Goal: Task Accomplishment & Management: Manage account settings

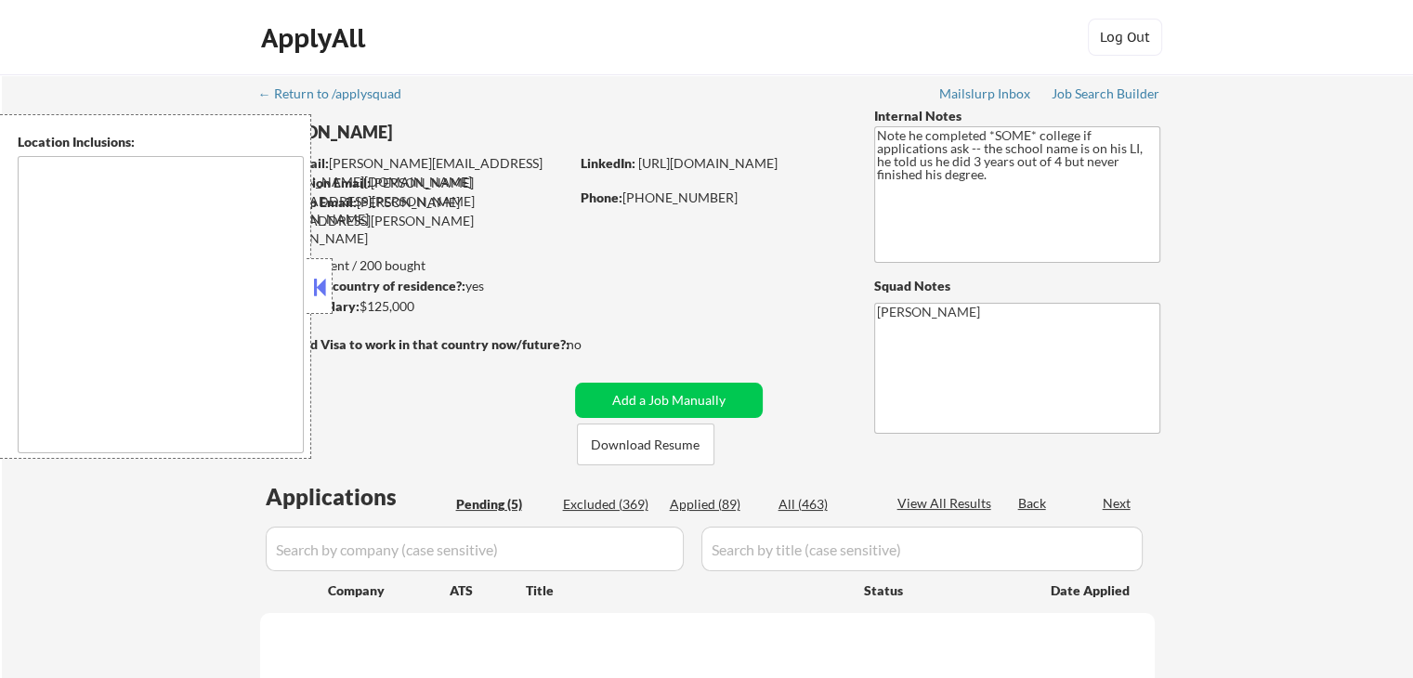
type textarea "remote"
select select ""pending""
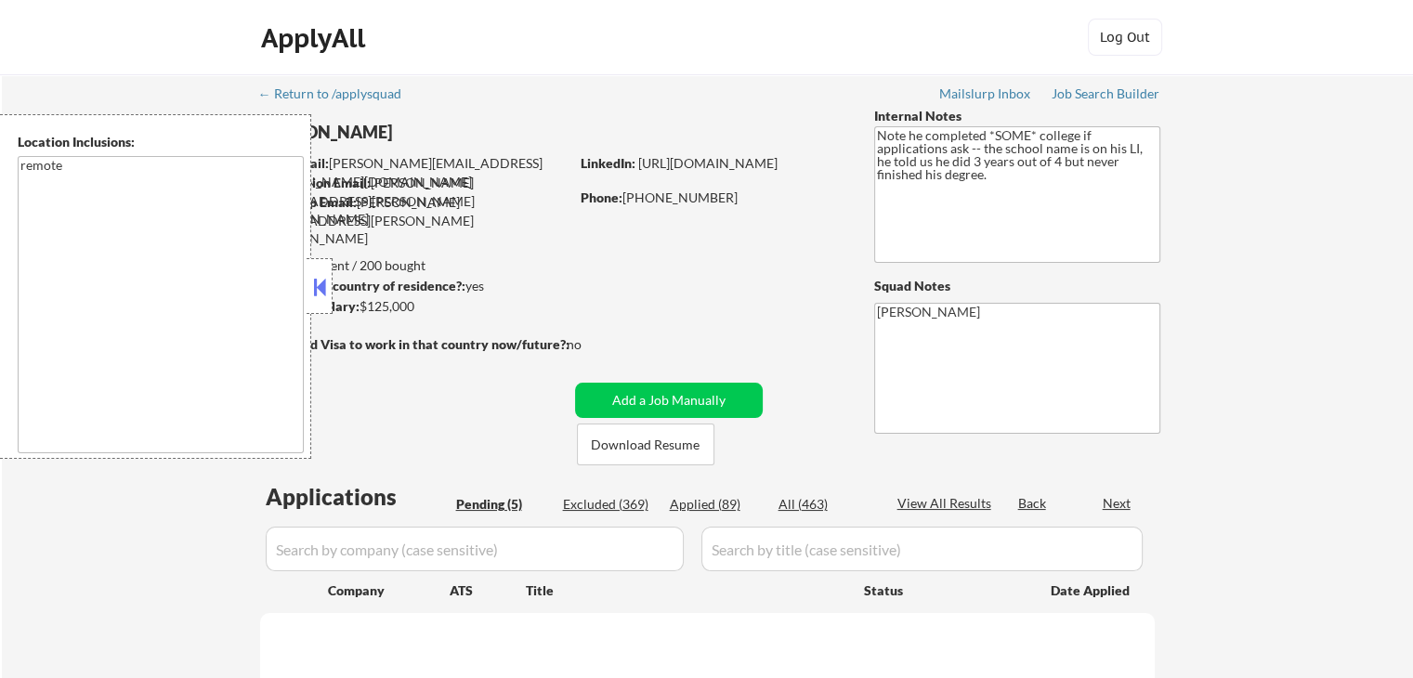
select select ""pending""
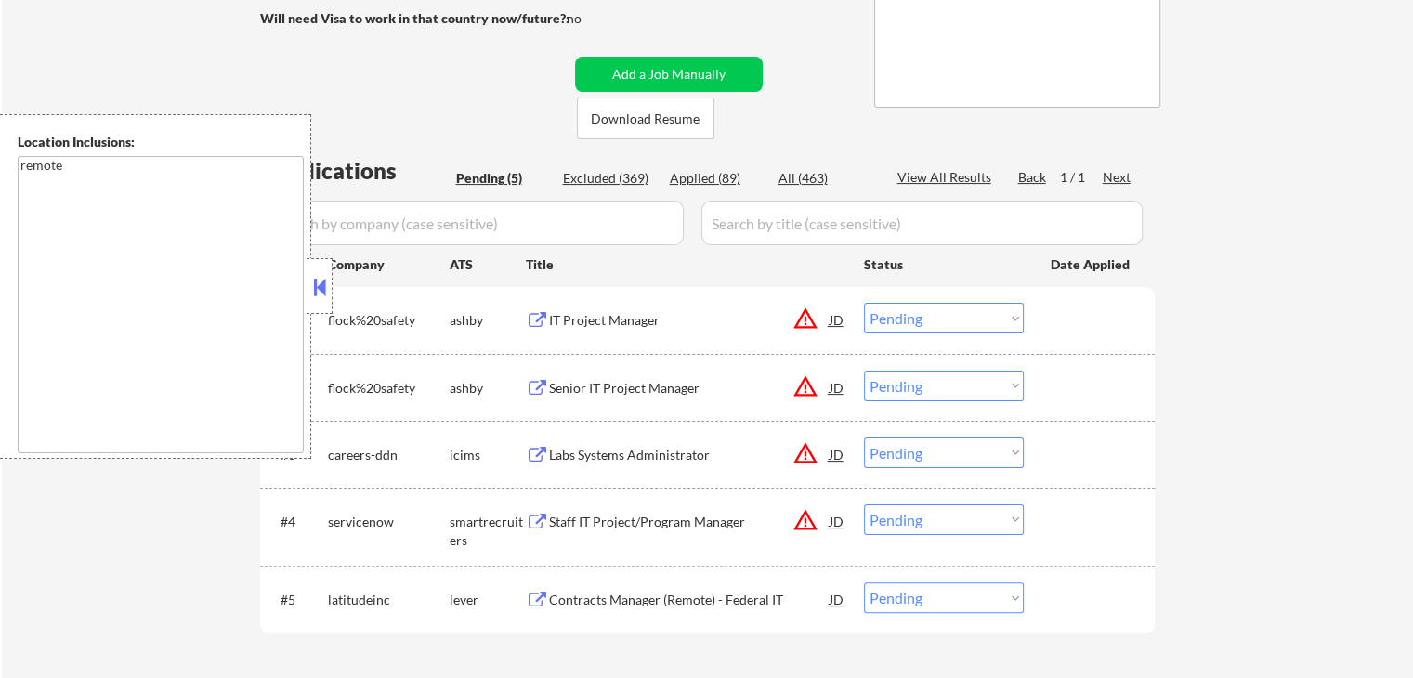
scroll to position [372, 0]
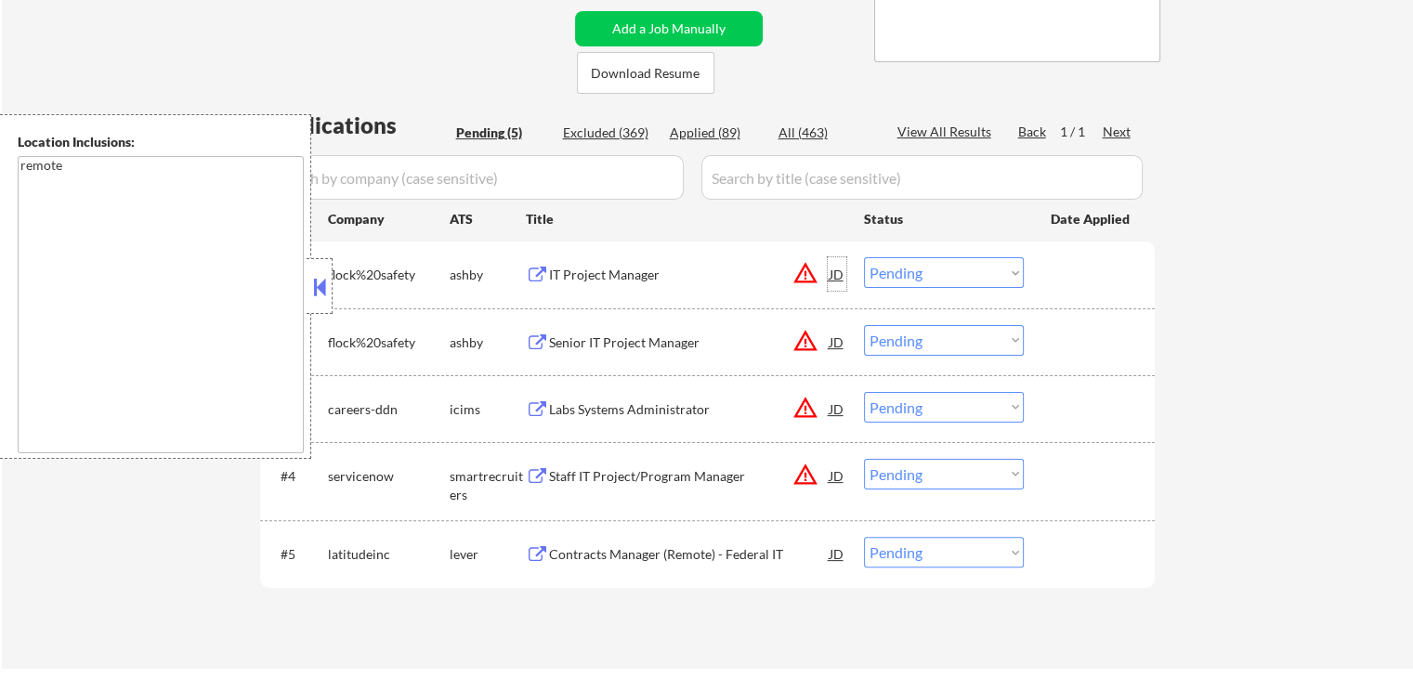
click at [839, 268] on div "JD" at bounding box center [837, 273] width 19 height 33
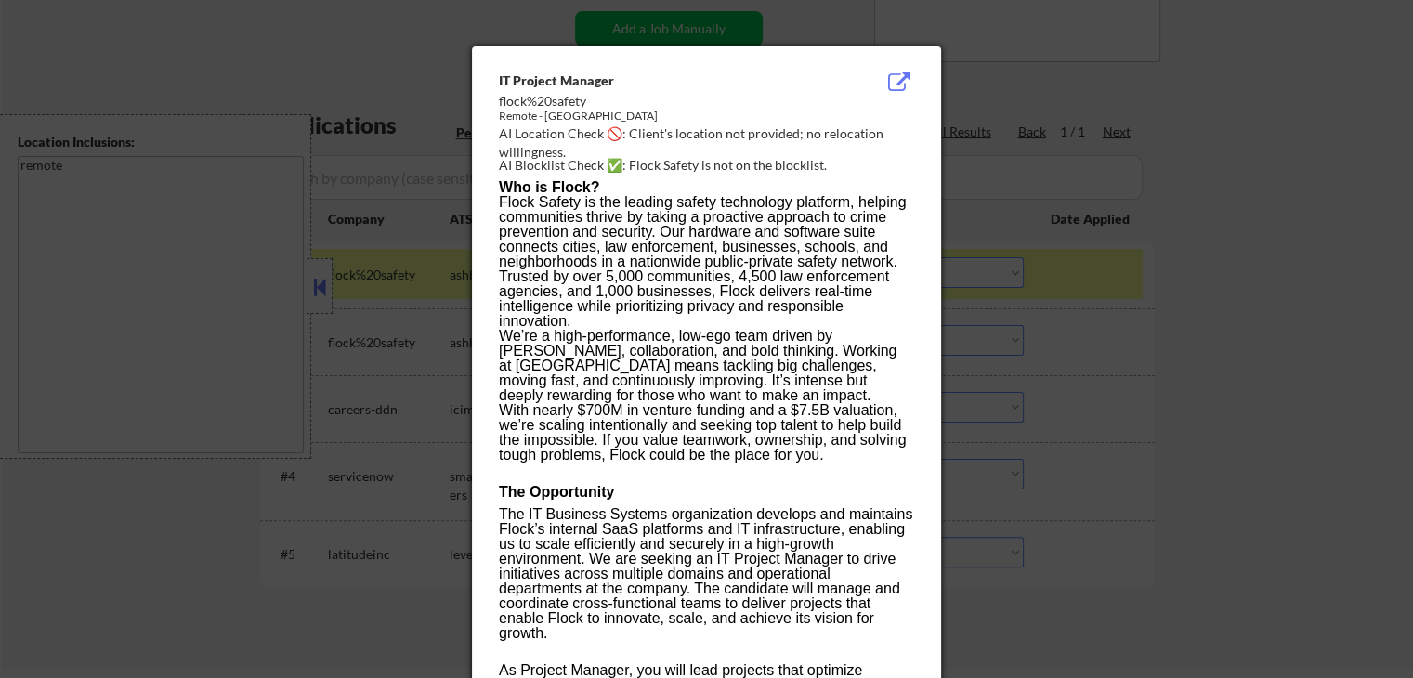
click at [1265, 224] on div at bounding box center [706, 339] width 1413 height 678
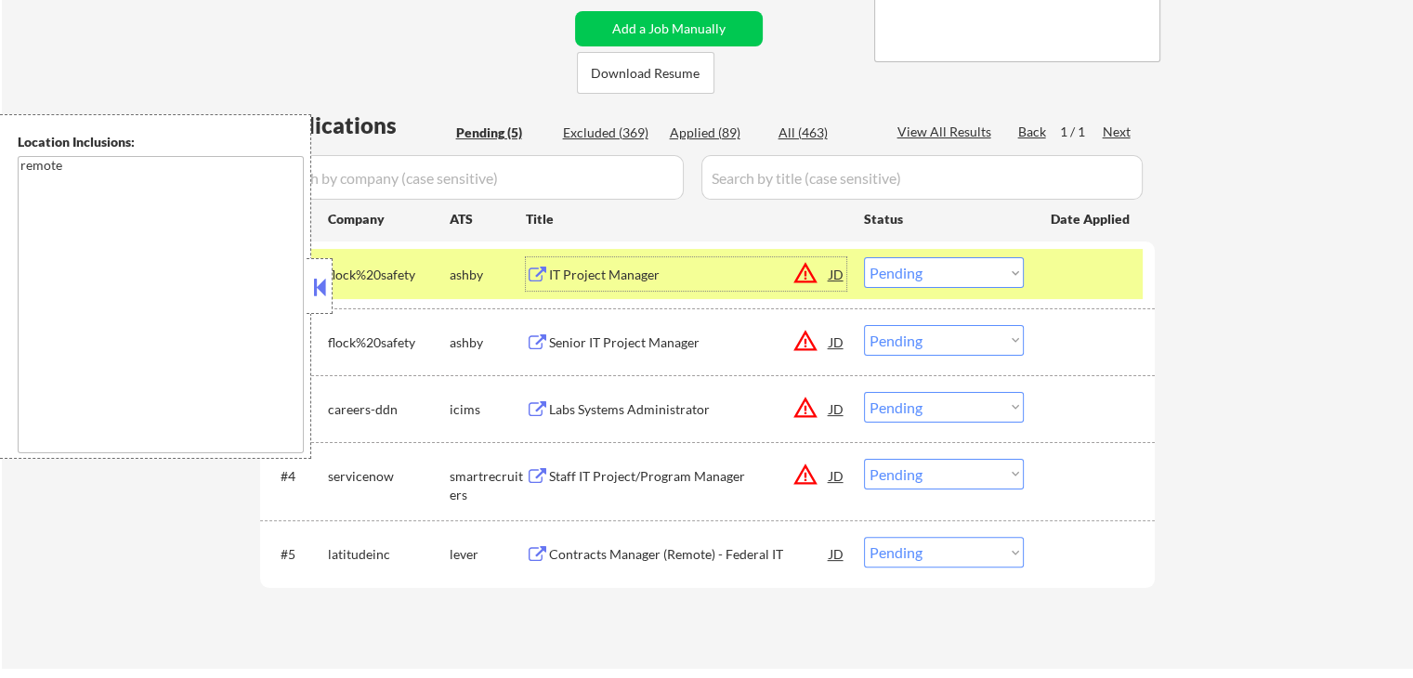
click at [672, 279] on div "IT Project Manager" at bounding box center [689, 275] width 281 height 19
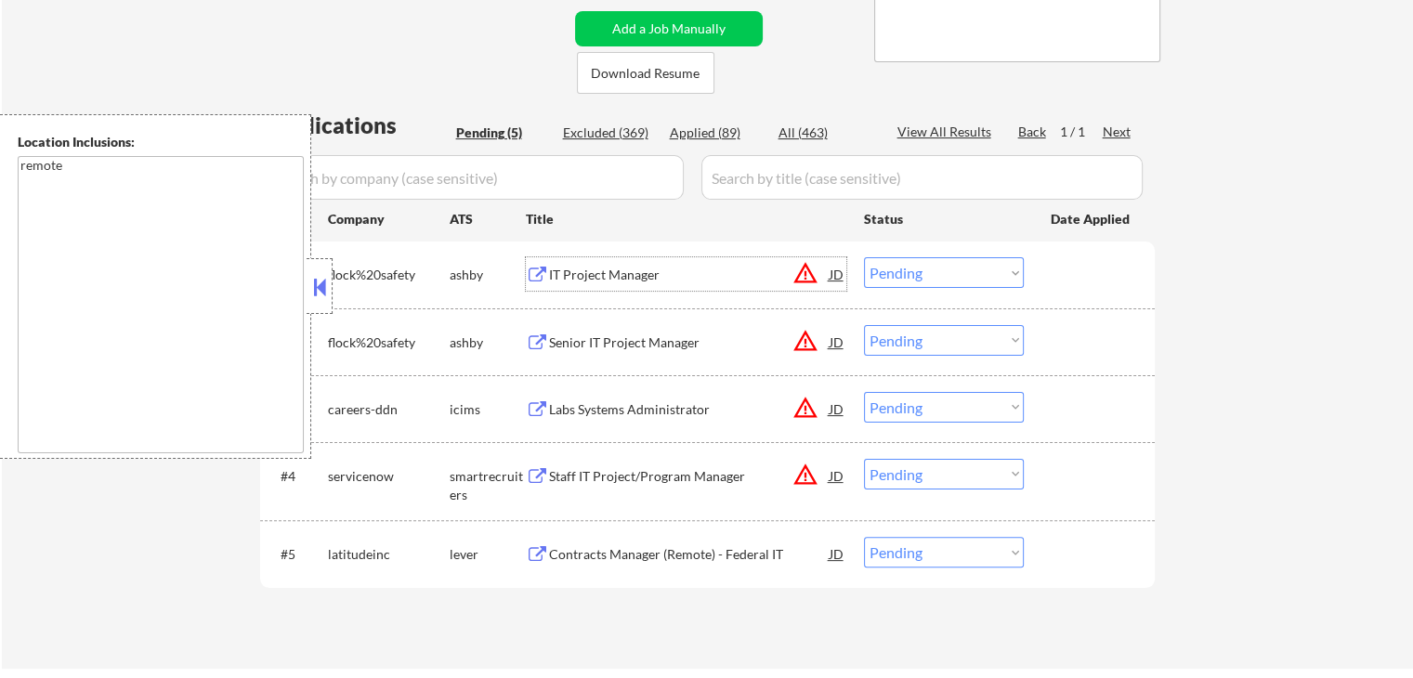
click at [637, 334] on div "Senior IT Project Manager" at bounding box center [689, 343] width 281 height 19
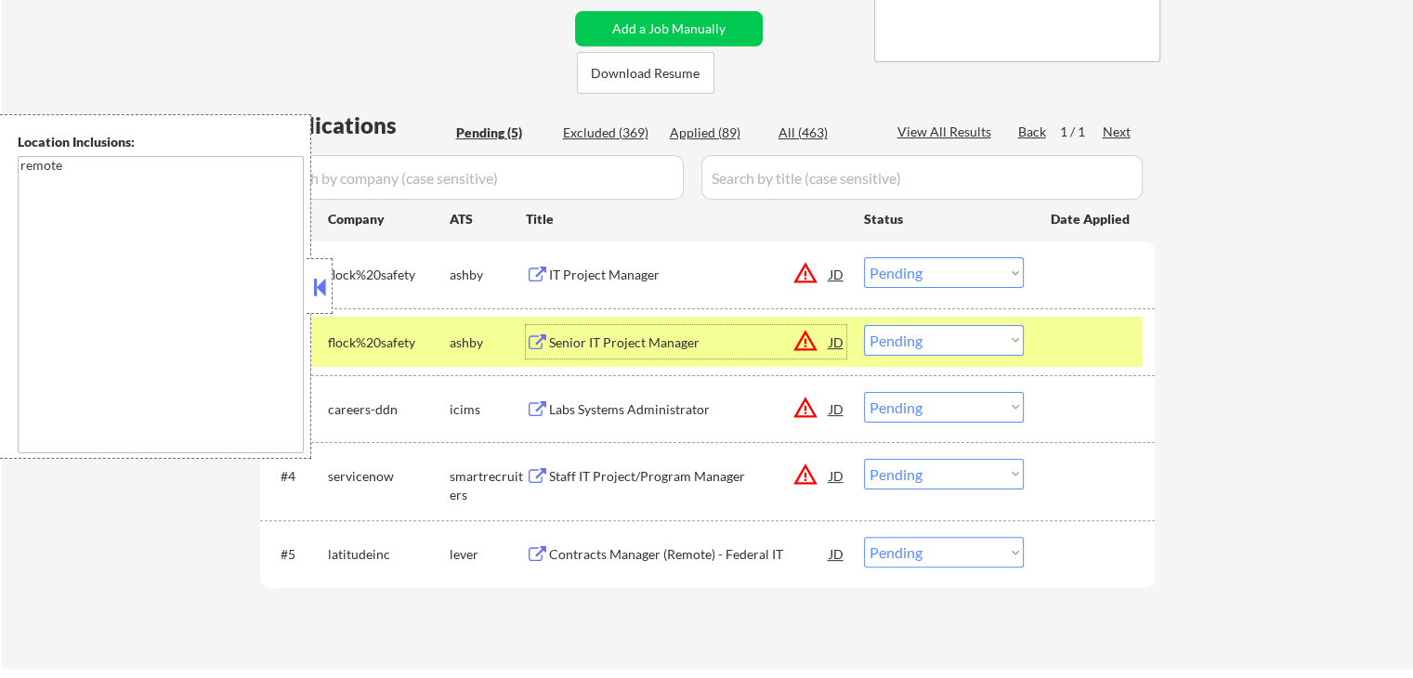
click at [916, 261] on select "Choose an option... Pending Applied Excluded (Questions) Excluded (Expired) Exc…" at bounding box center [944, 272] width 160 height 31
click at [864, 257] on select "Choose an option... Pending Applied Excluded (Questions) Excluded (Expired) Exc…" at bounding box center [944, 272] width 160 height 31
click at [1246, 411] on div "← Return to /applysquad Mailslurp Inbox Job Search Builder [PERSON_NAME] User E…" at bounding box center [707, 186] width 1411 height 966
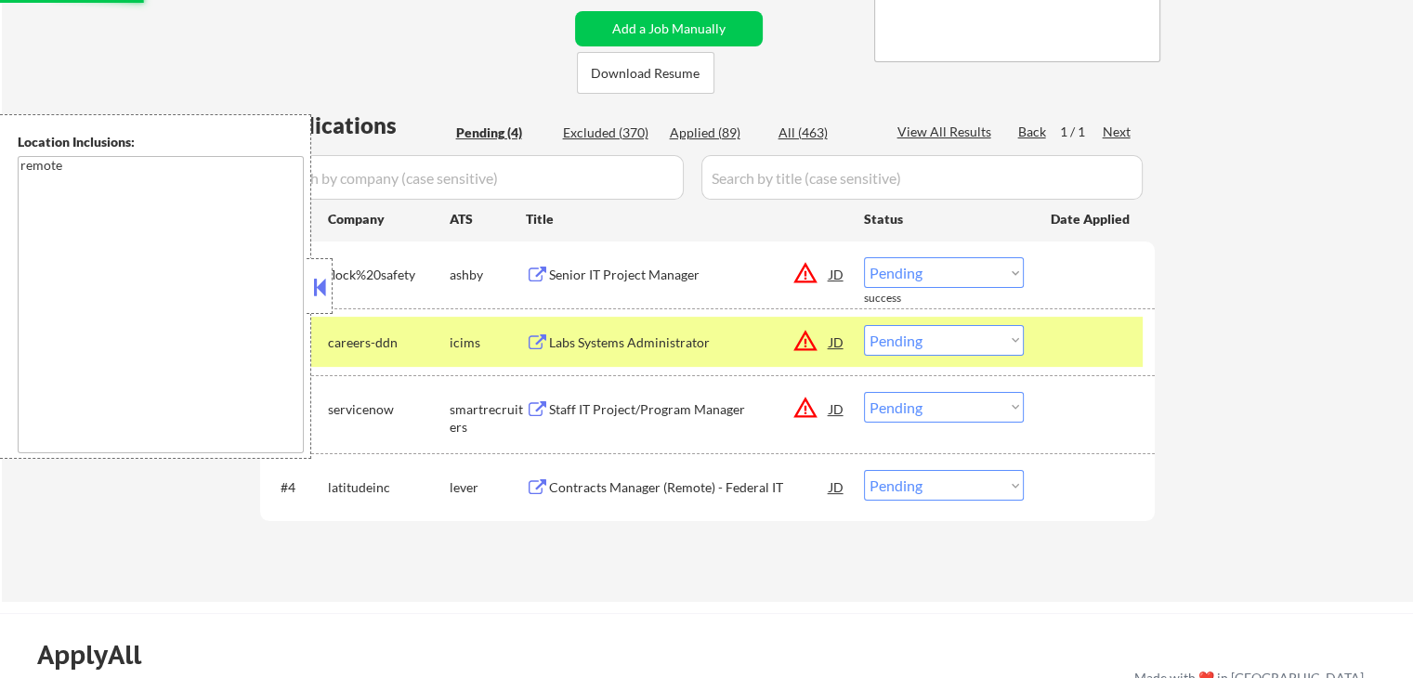
click at [642, 421] on div "Staff IT Project/Program Manager" at bounding box center [689, 408] width 281 height 33
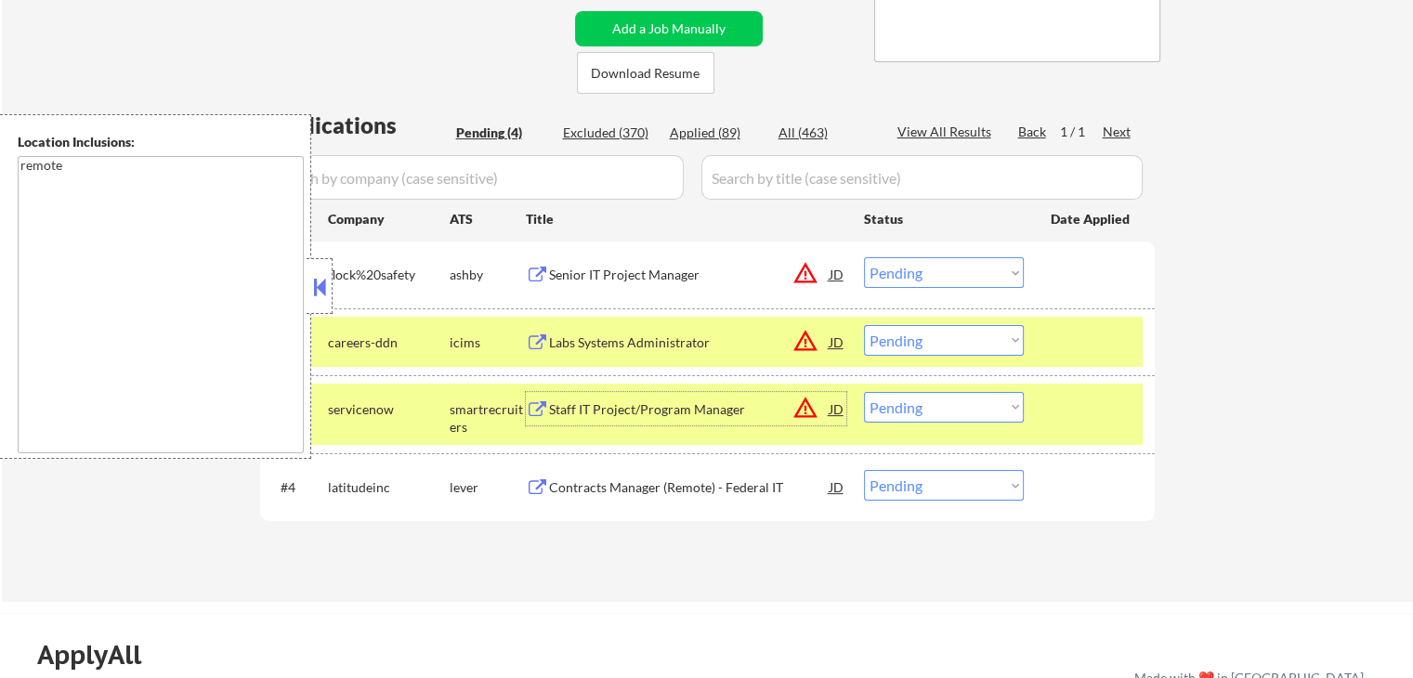
click at [710, 133] on div "Applied (89)" at bounding box center [716, 133] width 93 height 19
select select ""applied""
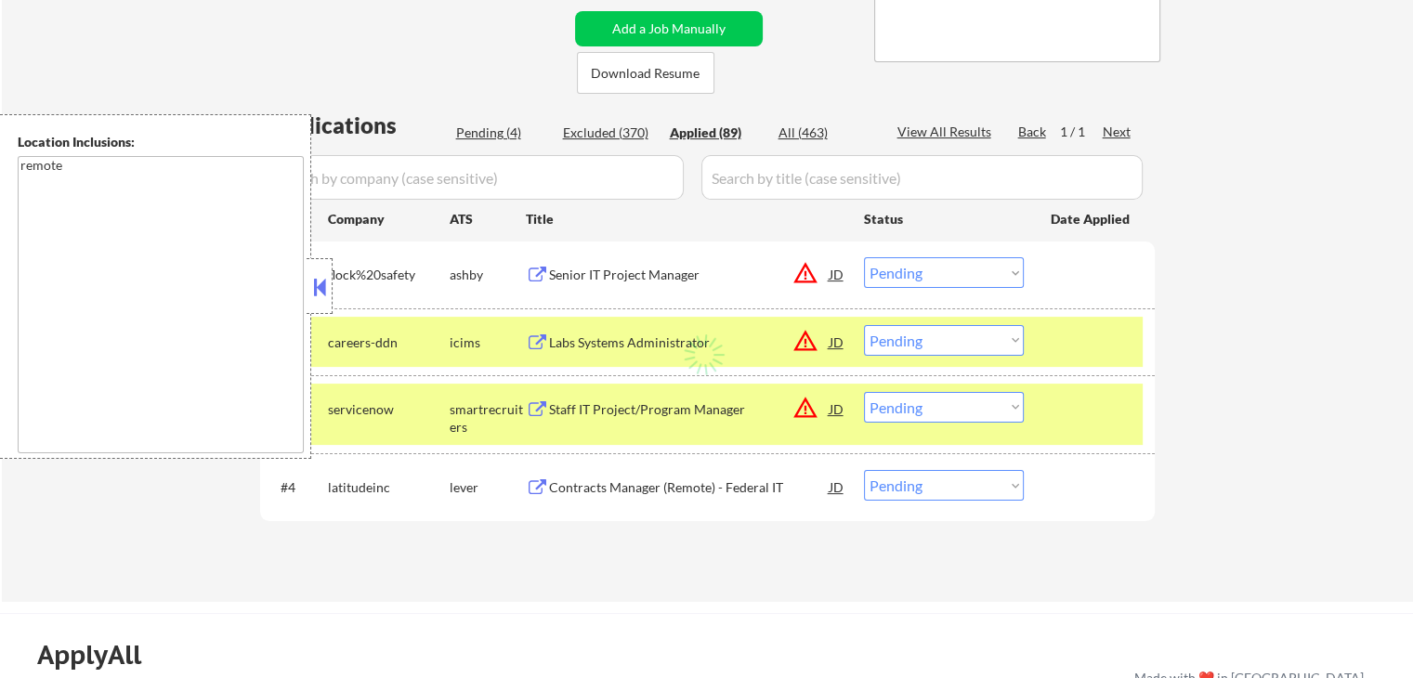
select select ""applied""
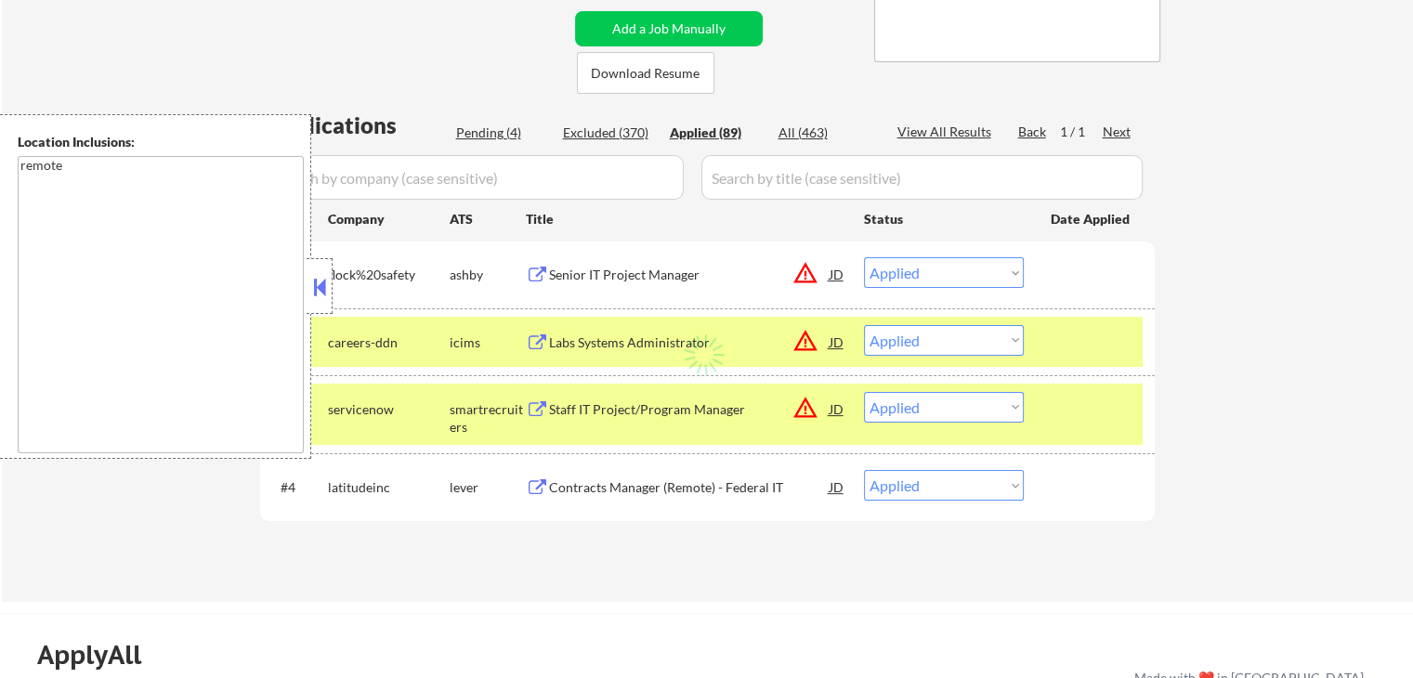
select select ""applied""
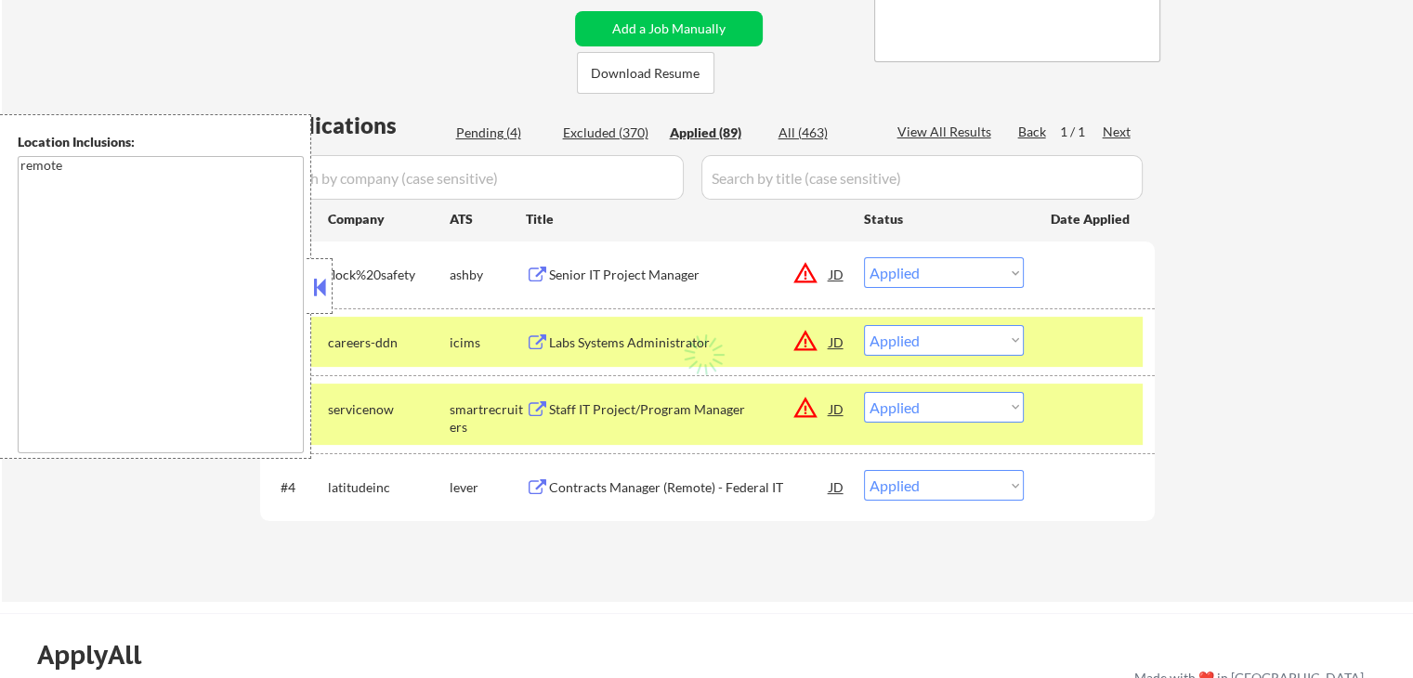
select select ""applied""
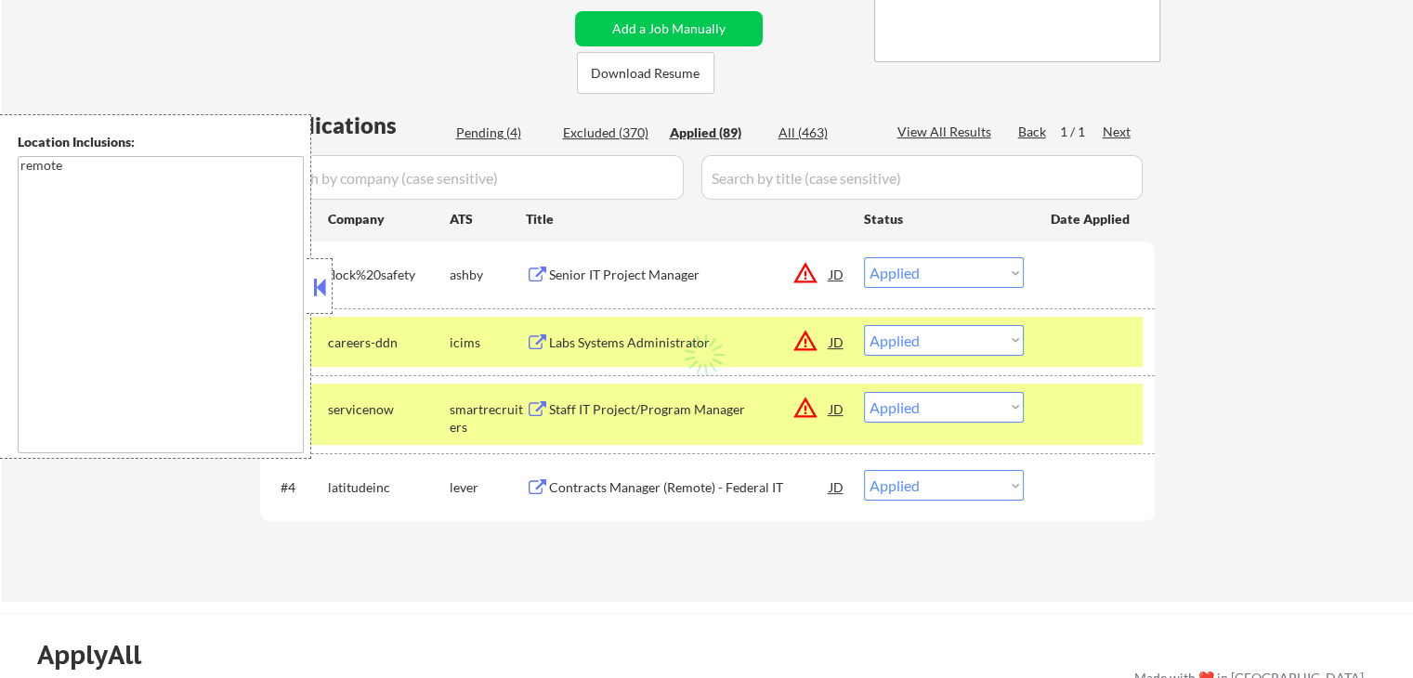
select select ""applied""
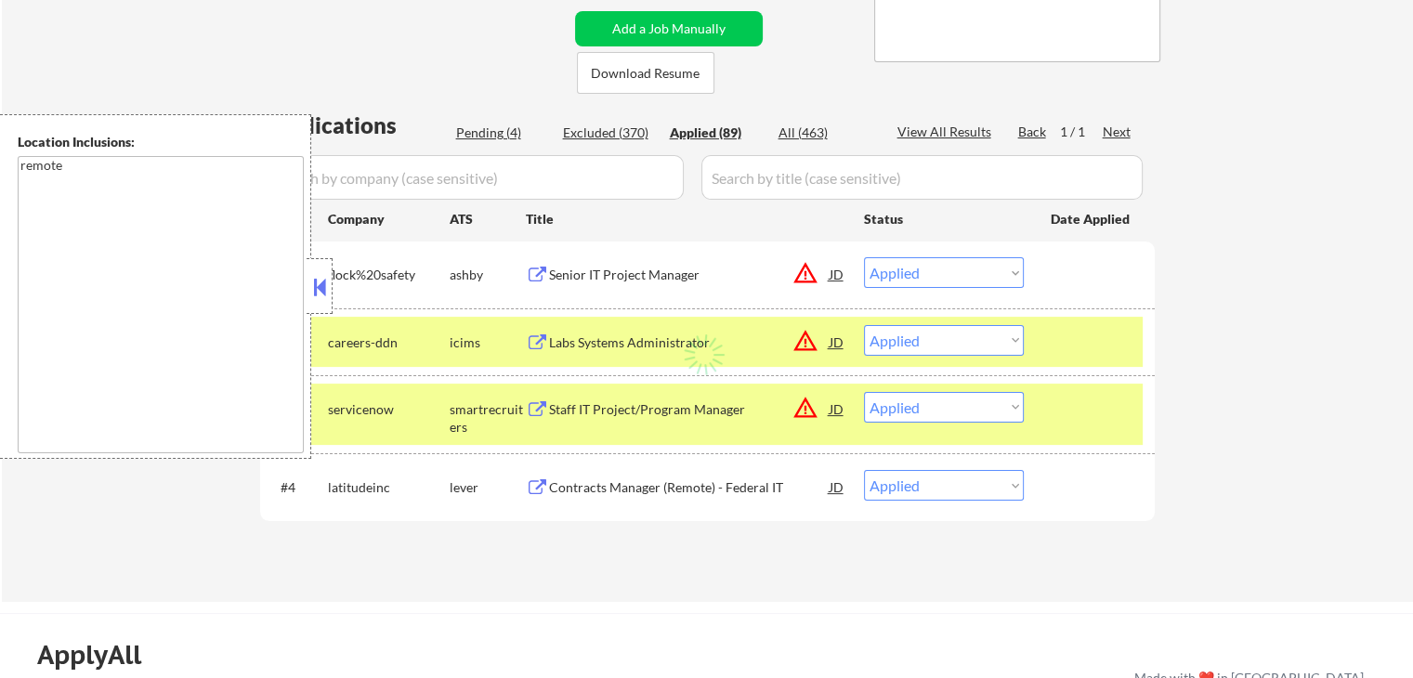
select select ""applied""
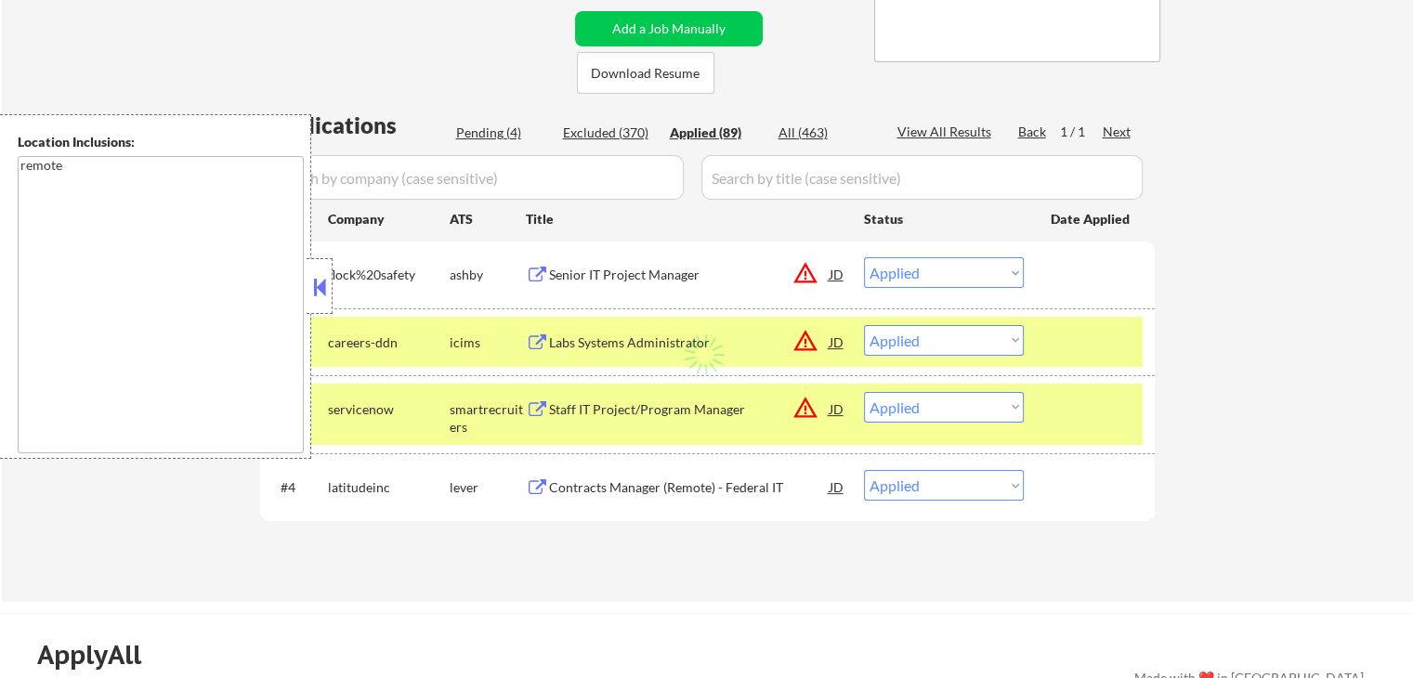
select select ""applied""
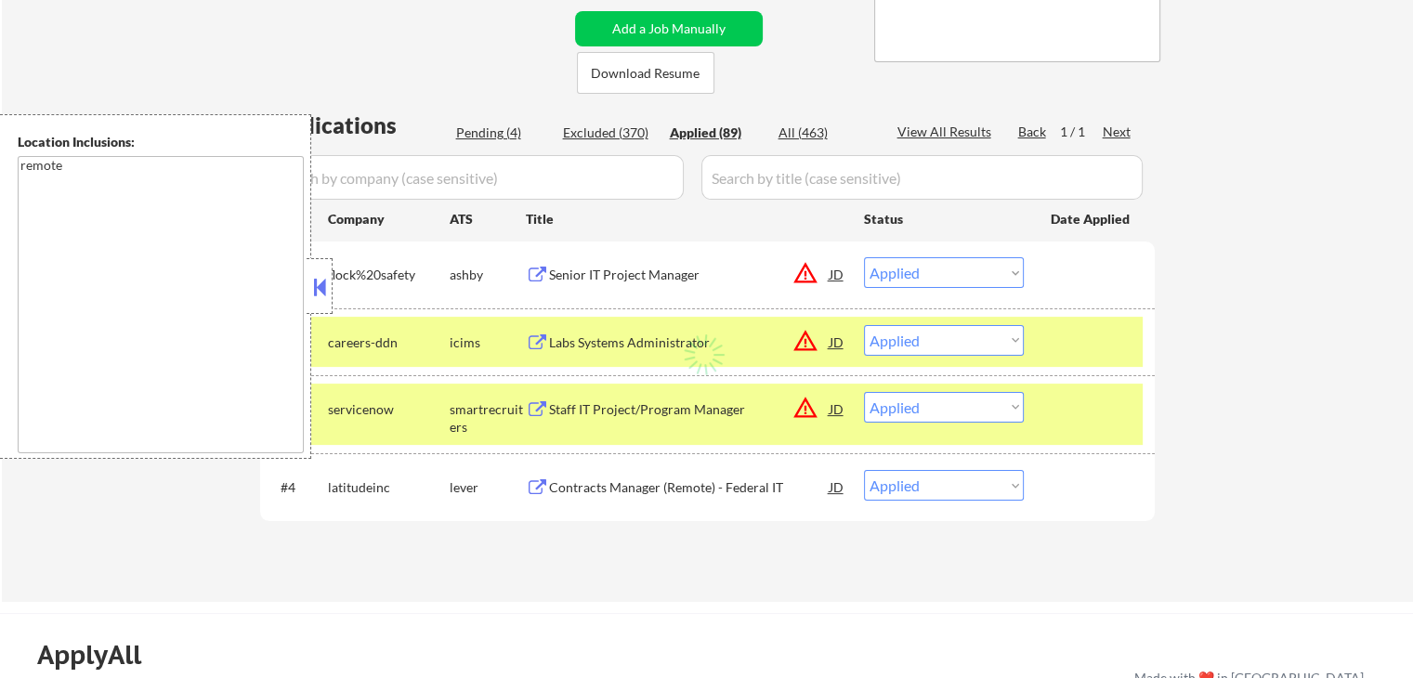
select select ""applied""
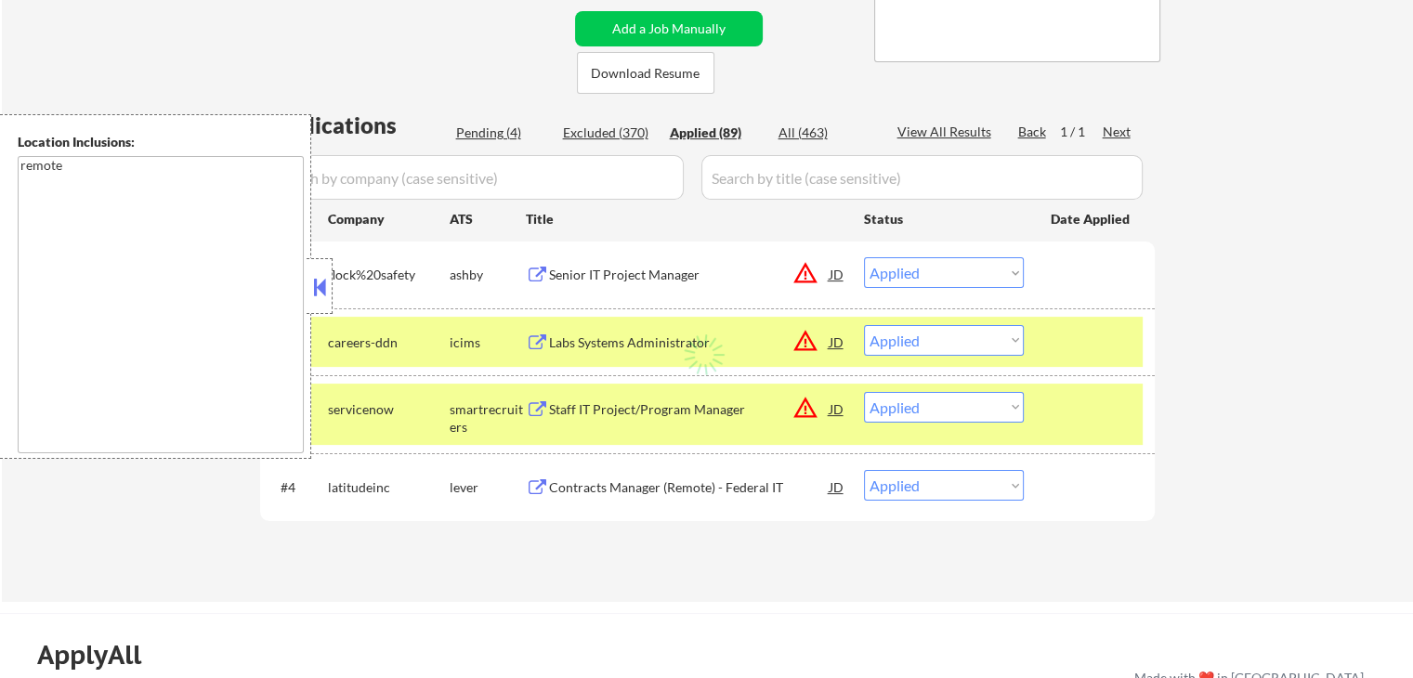
select select ""applied""
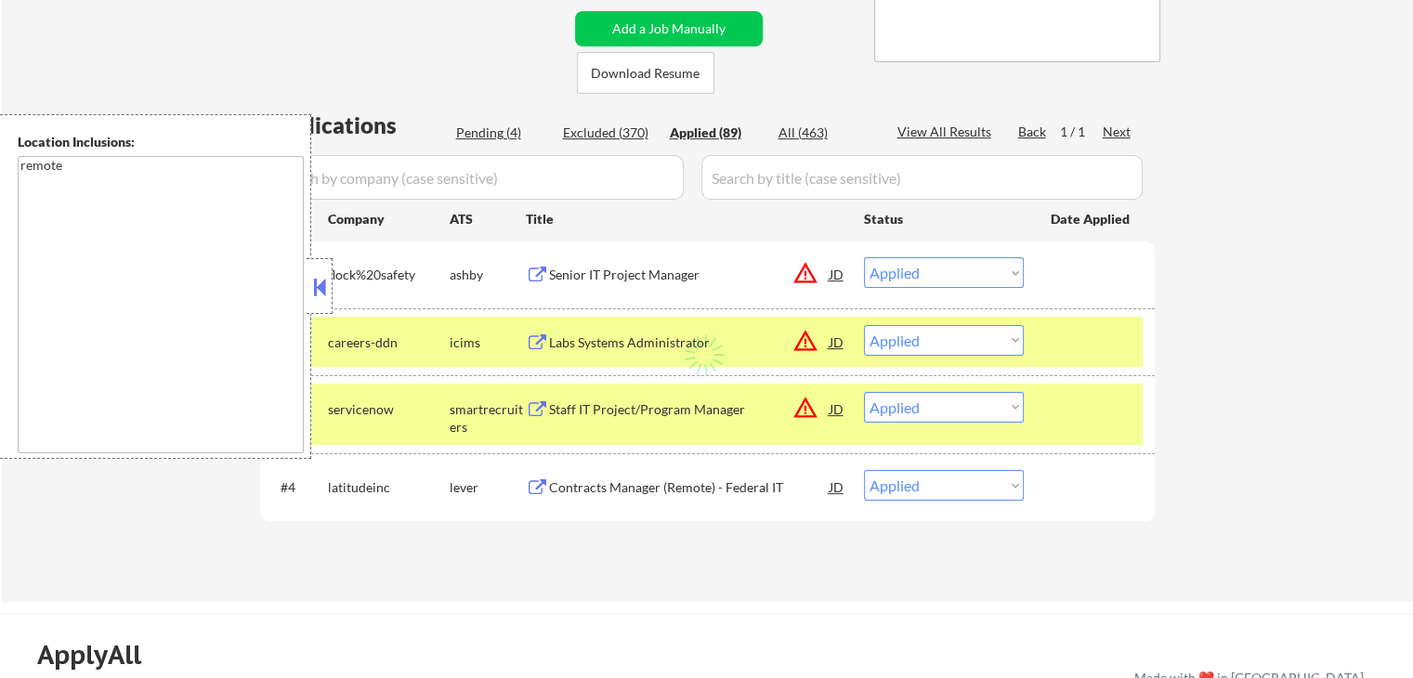
select select ""applied""
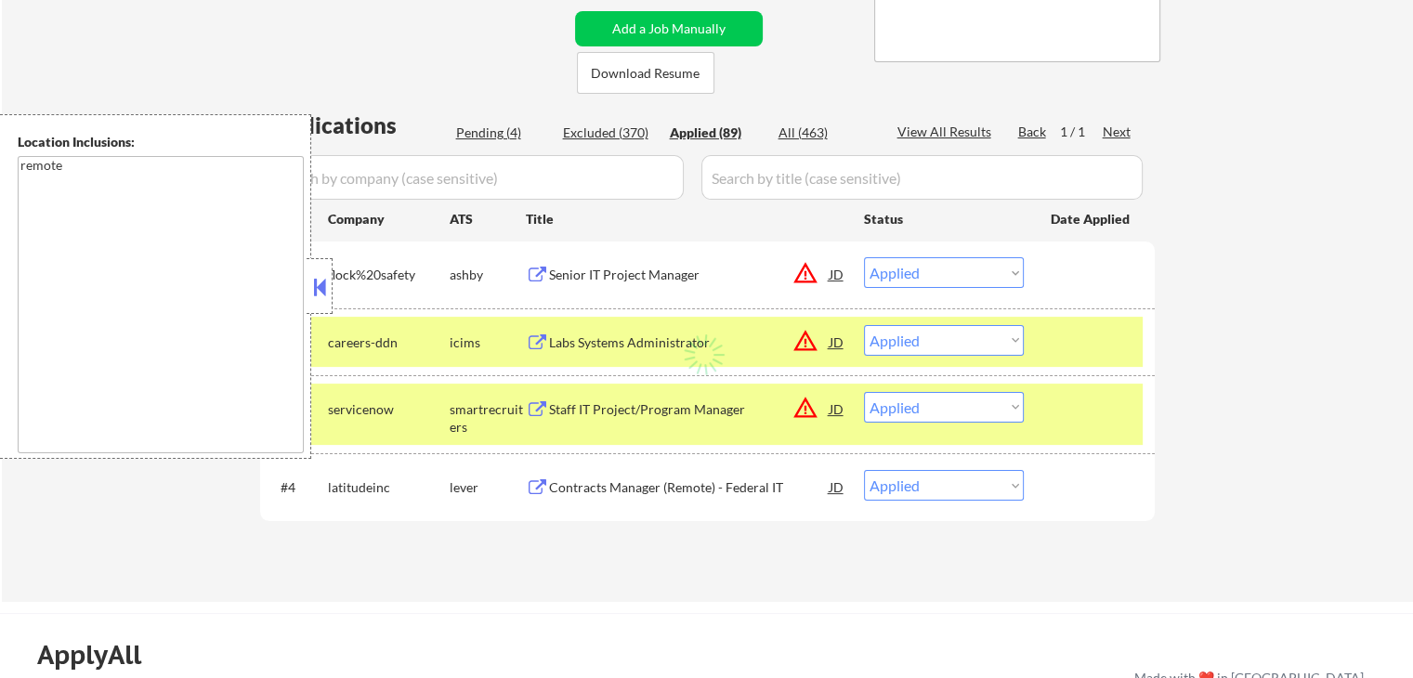
select select ""applied""
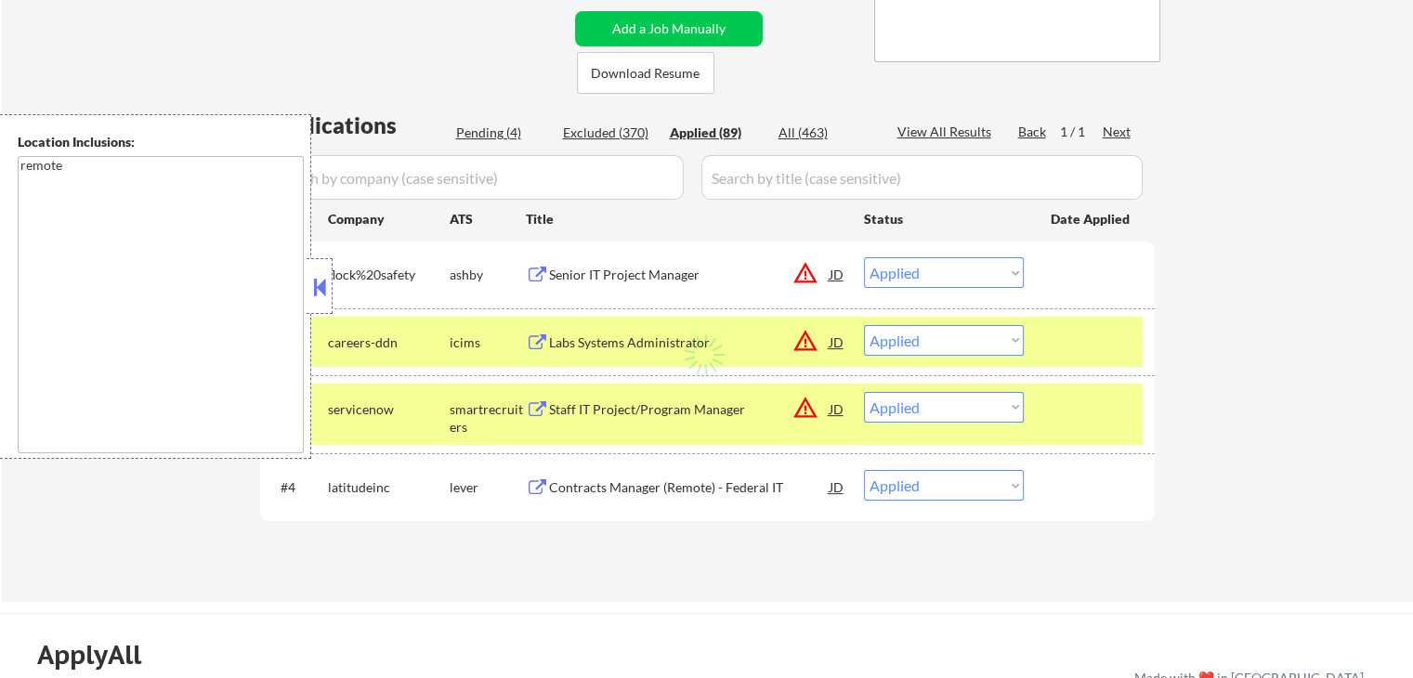
select select ""applied""
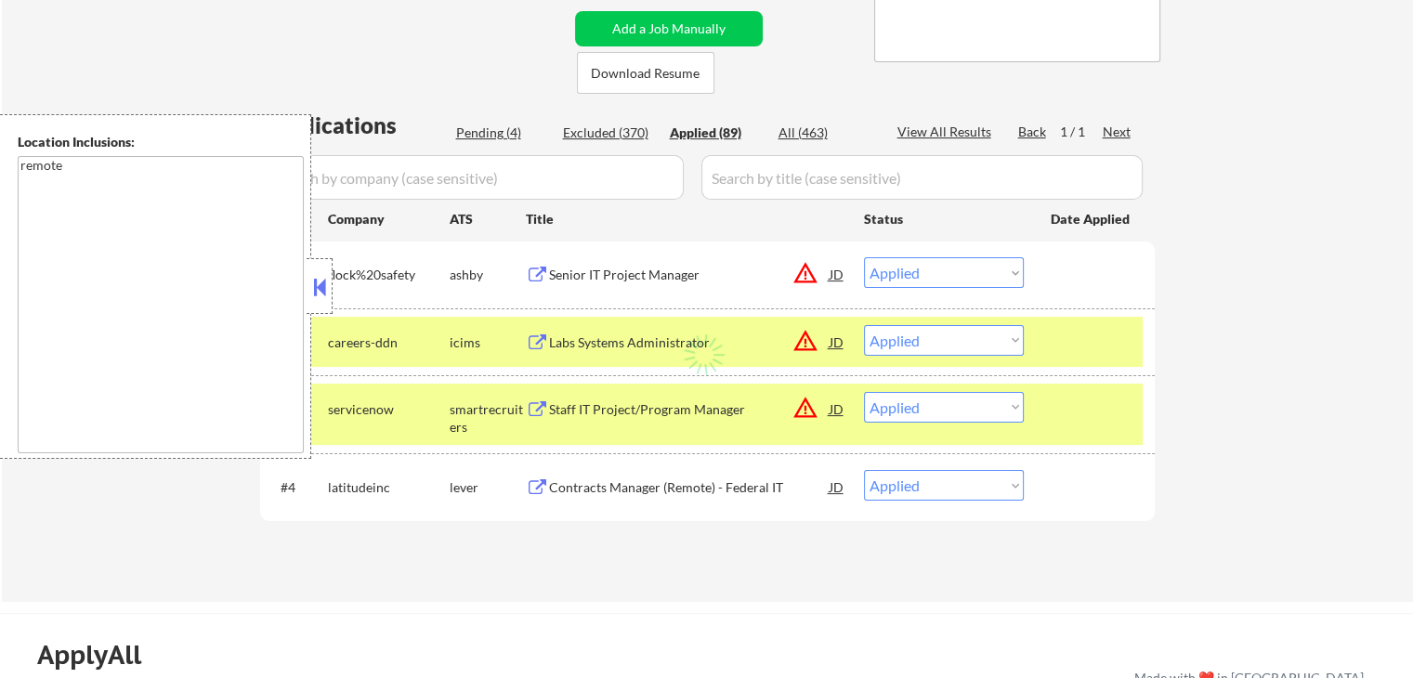
select select ""applied""
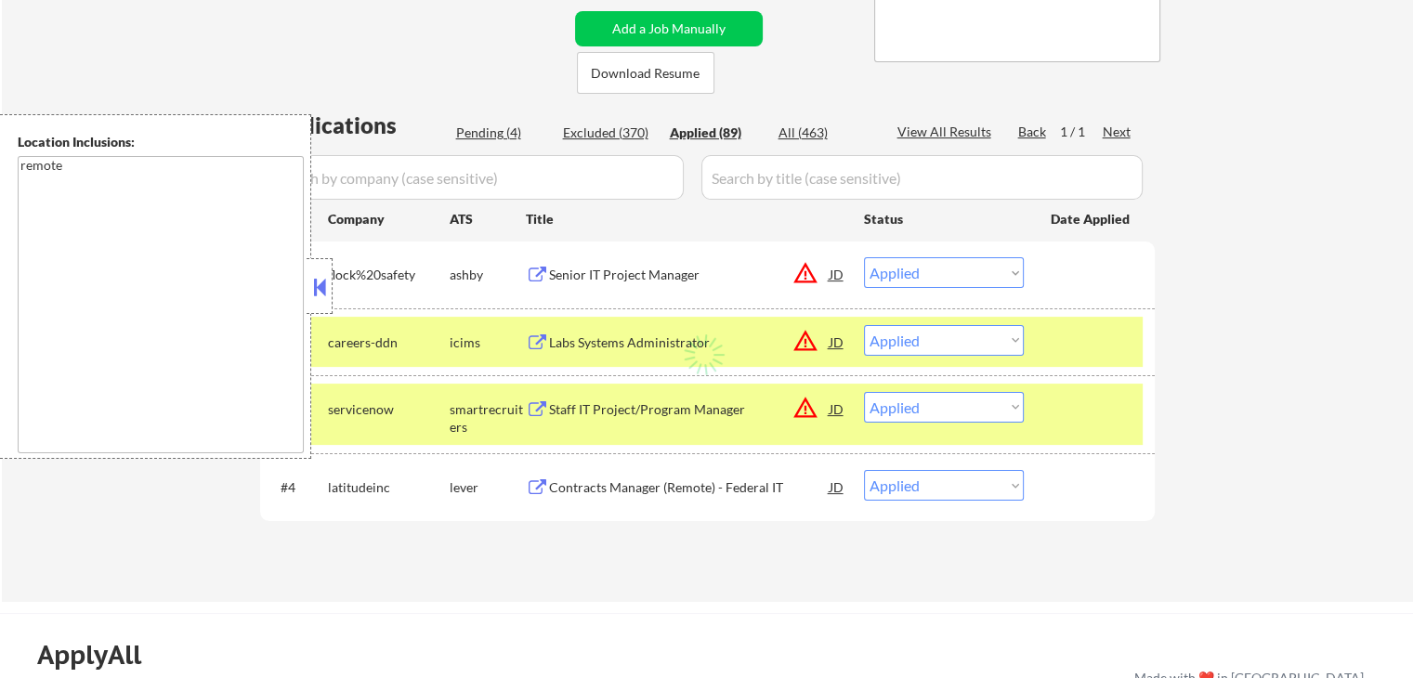
select select ""applied""
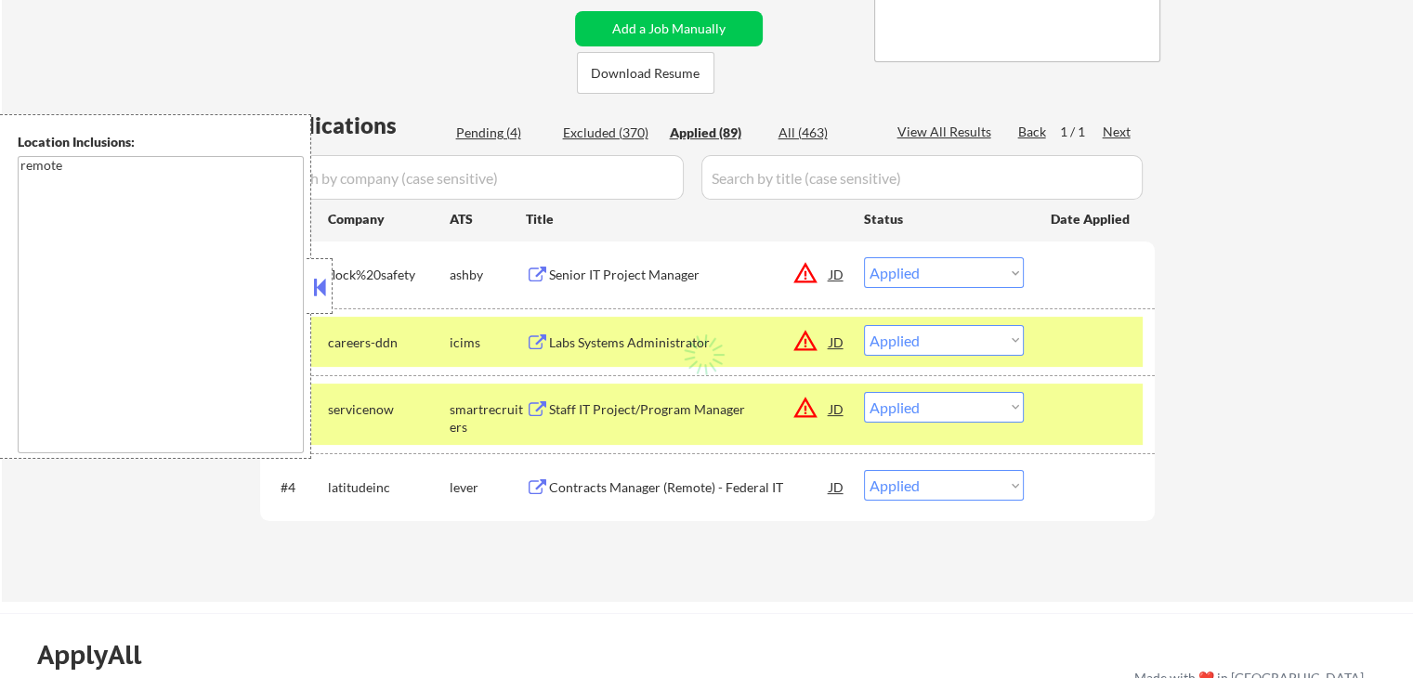
select select ""applied""
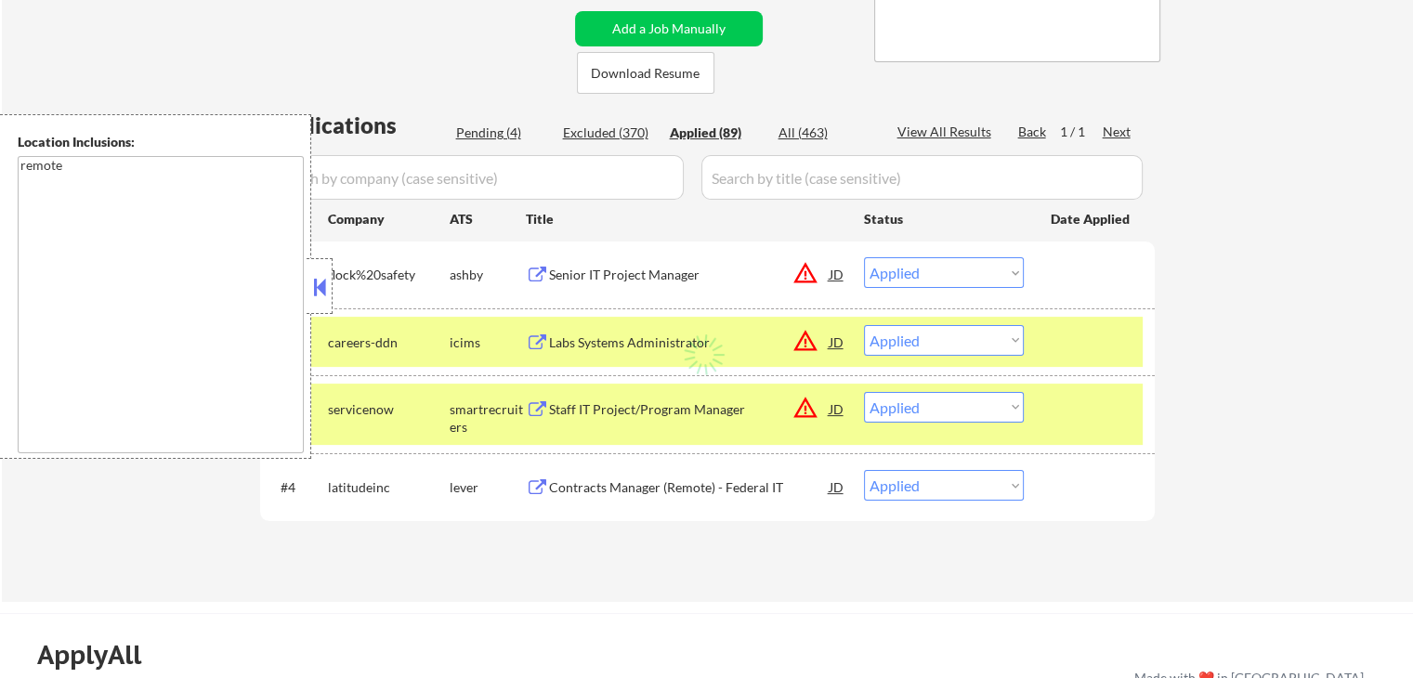
select select ""applied""
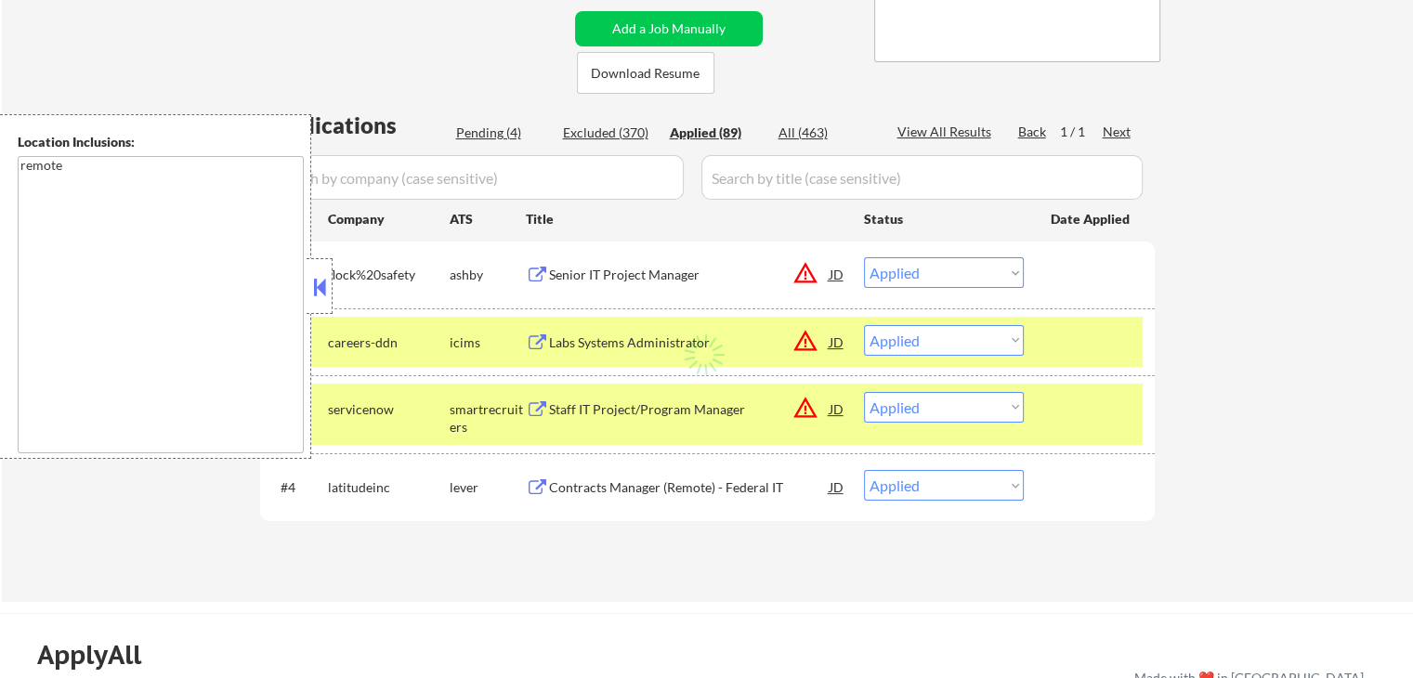
select select ""applied""
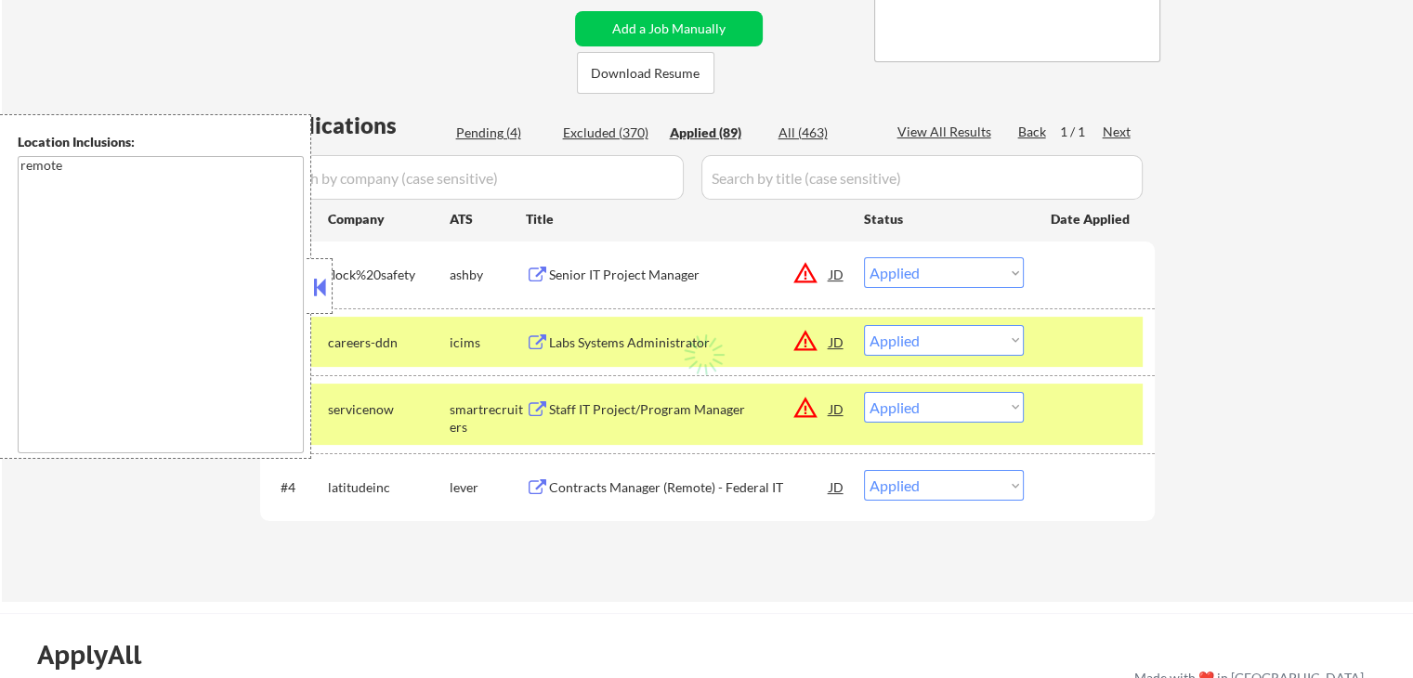
select select ""applied""
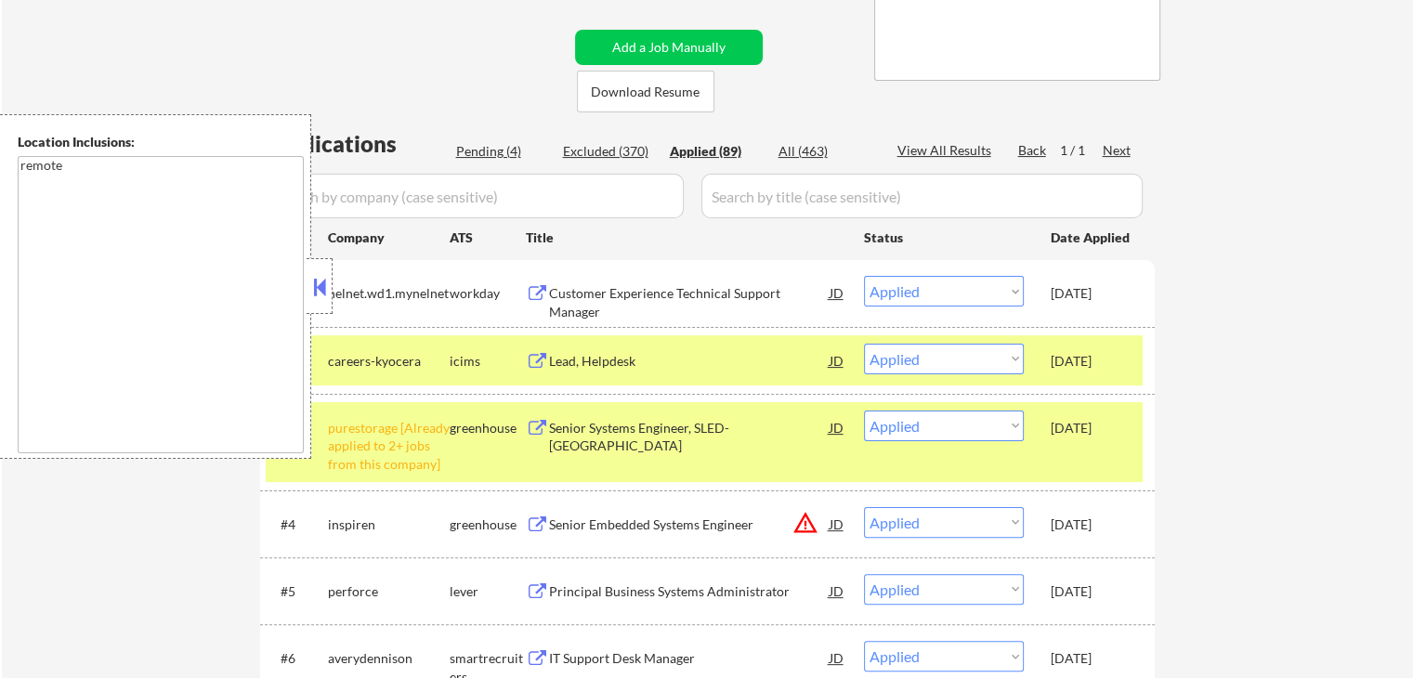
scroll to position [186, 0]
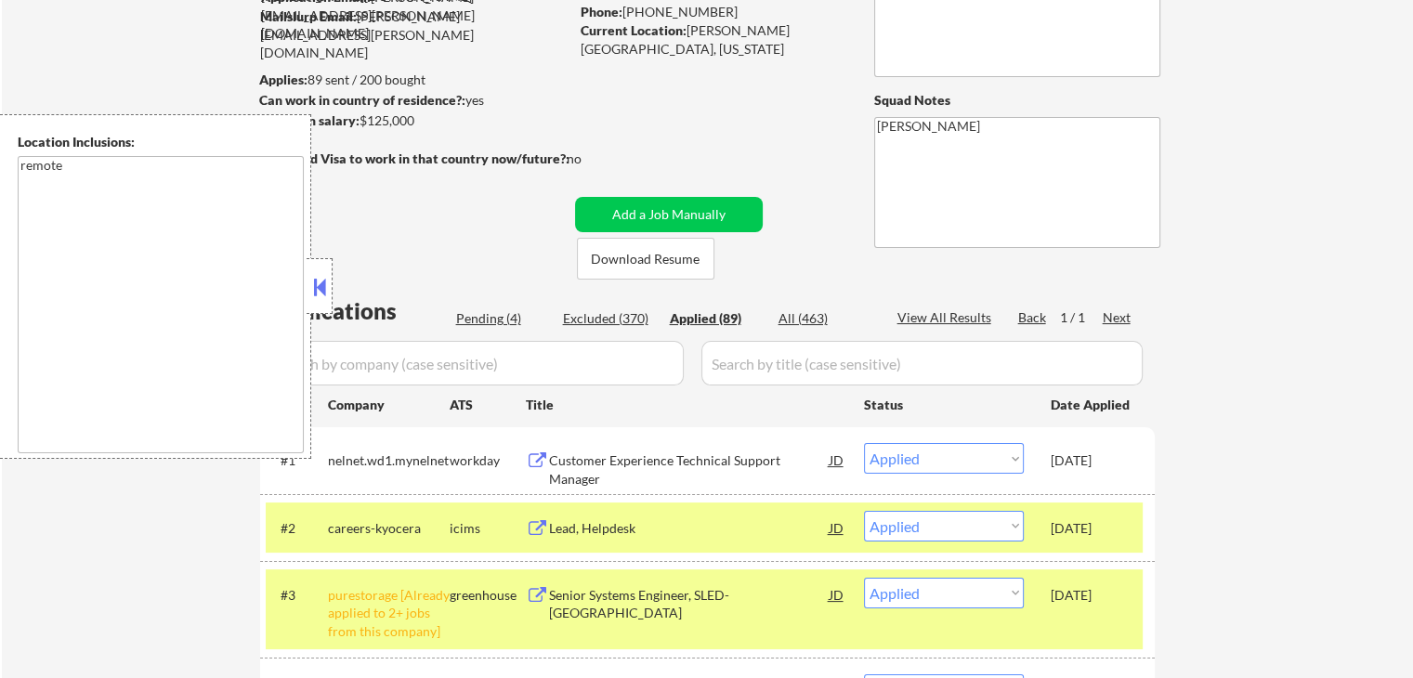
click at [470, 314] on div "Pending (4)" at bounding box center [502, 318] width 93 height 19
select select ""pending""
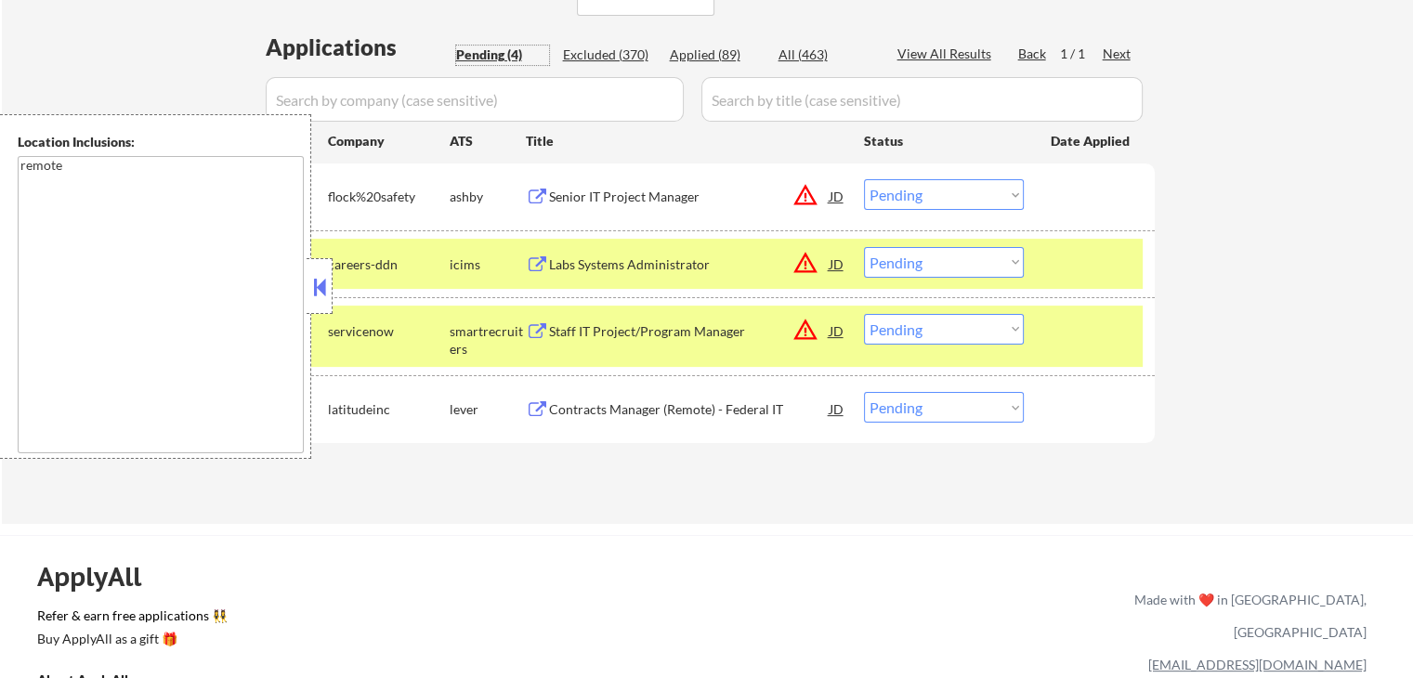
scroll to position [465, 0]
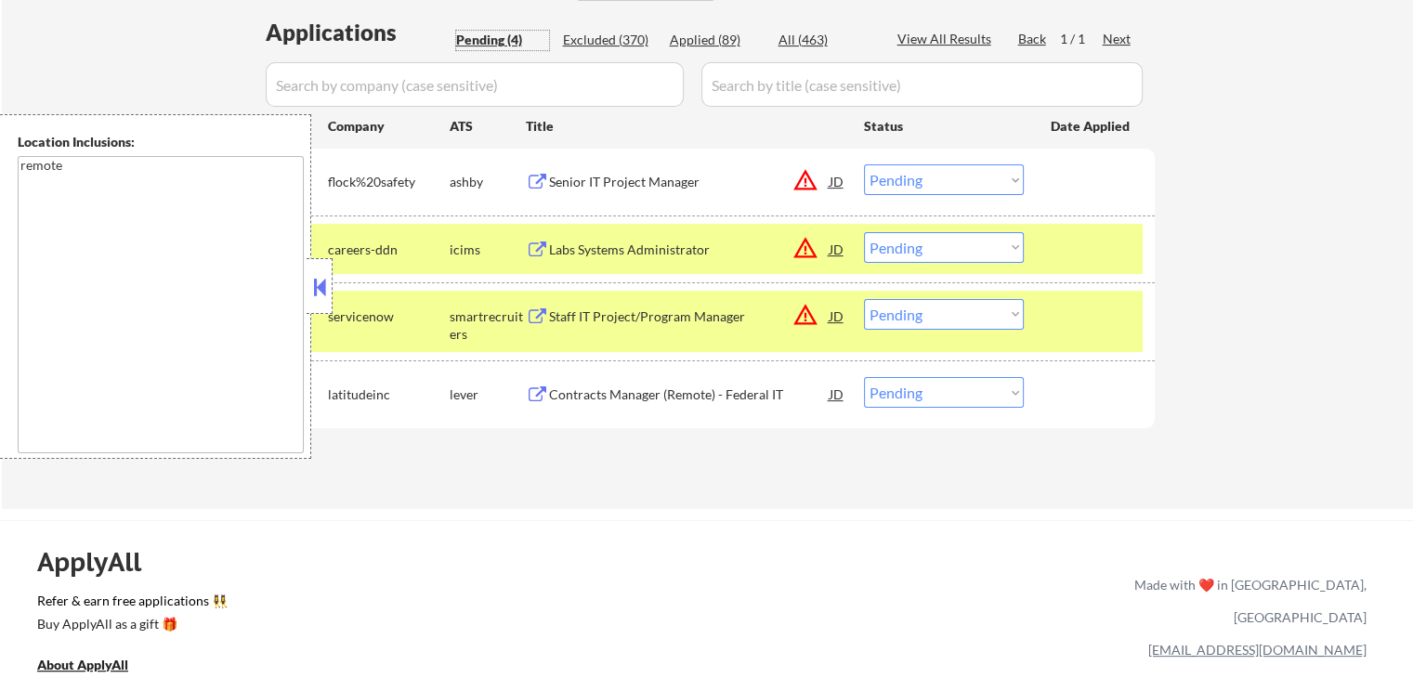
click at [673, 190] on div "Senior IT Project Manager" at bounding box center [689, 182] width 281 height 19
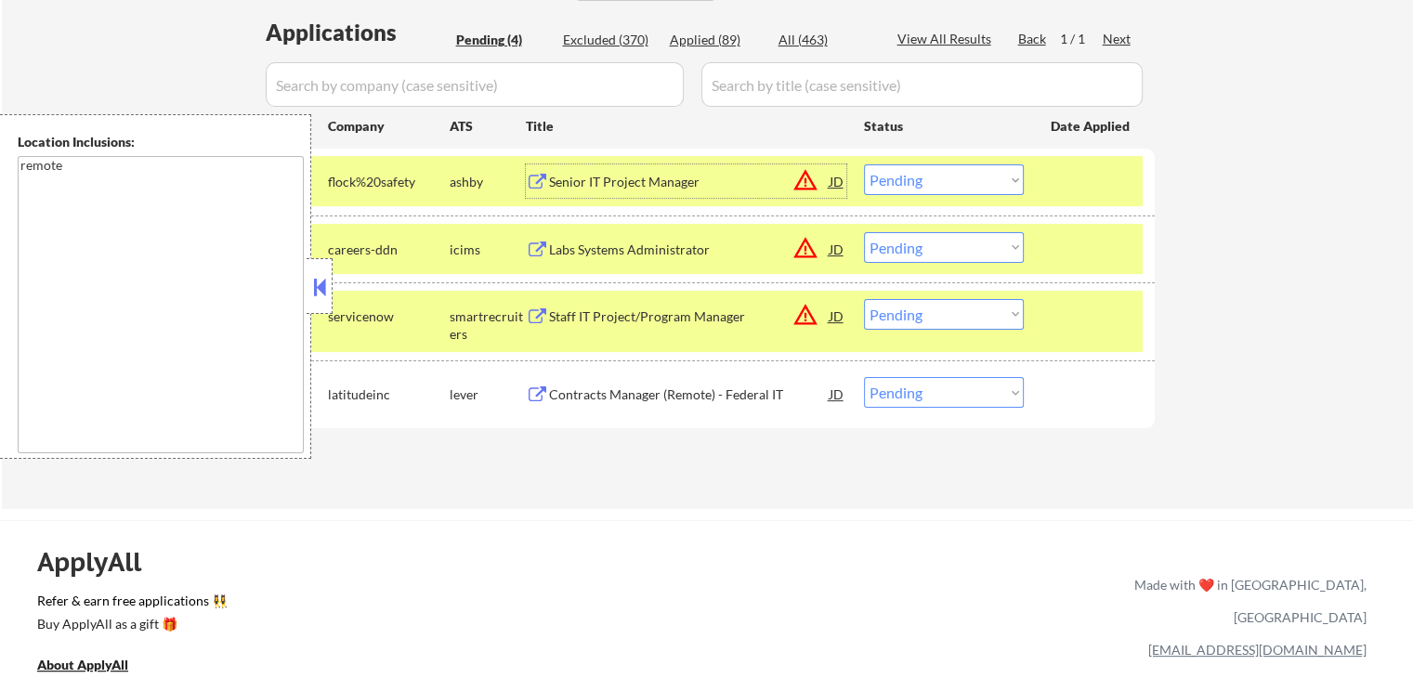
click at [708, 252] on div "Labs Systems Administrator" at bounding box center [689, 250] width 281 height 19
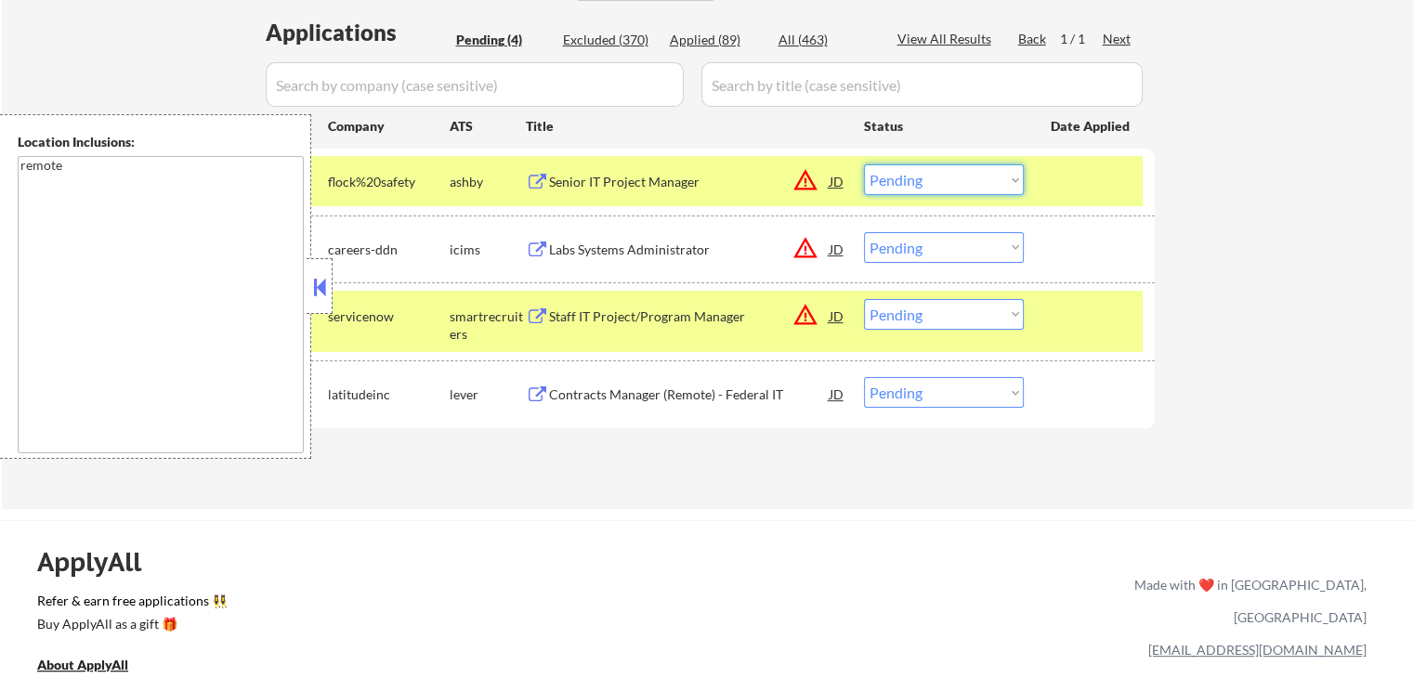
click at [937, 177] on select "Choose an option... Pending Applied Excluded (Questions) Excluded (Expired) Exc…" at bounding box center [944, 179] width 160 height 31
click at [864, 164] on select "Choose an option... Pending Applied Excluded (Questions) Excluded (Expired) Exc…" at bounding box center [944, 179] width 160 height 31
click at [706, 320] on div "Staff IT Project/Program Manager" at bounding box center [689, 317] width 281 height 19
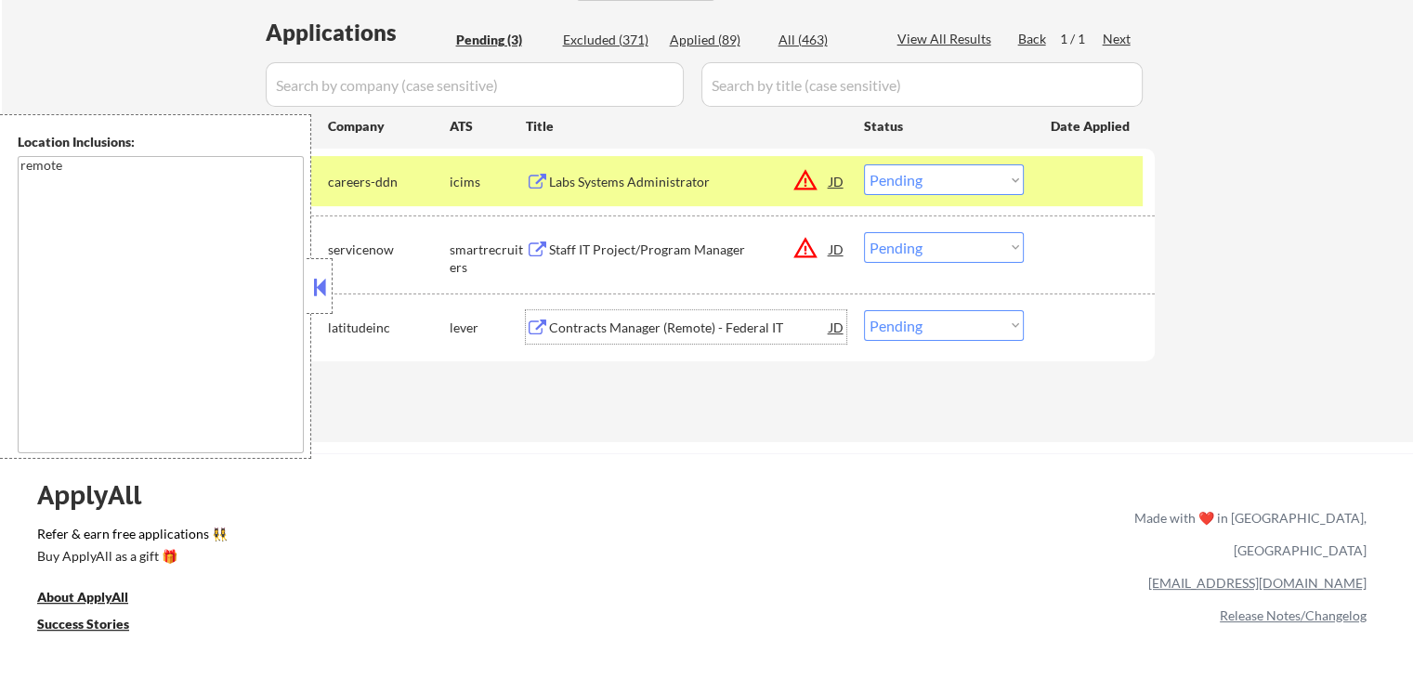
drag, startPoint x: 907, startPoint y: 179, endPoint x: 915, endPoint y: 194, distance: 17.1
click at [907, 180] on select "Choose an option... Pending Applied Excluded (Questions) Excluded (Expired) Exc…" at bounding box center [944, 179] width 160 height 31
click at [864, 164] on select "Choose an option... Pending Applied Excluded (Questions) Excluded (Expired) Exc…" at bounding box center [944, 179] width 160 height 31
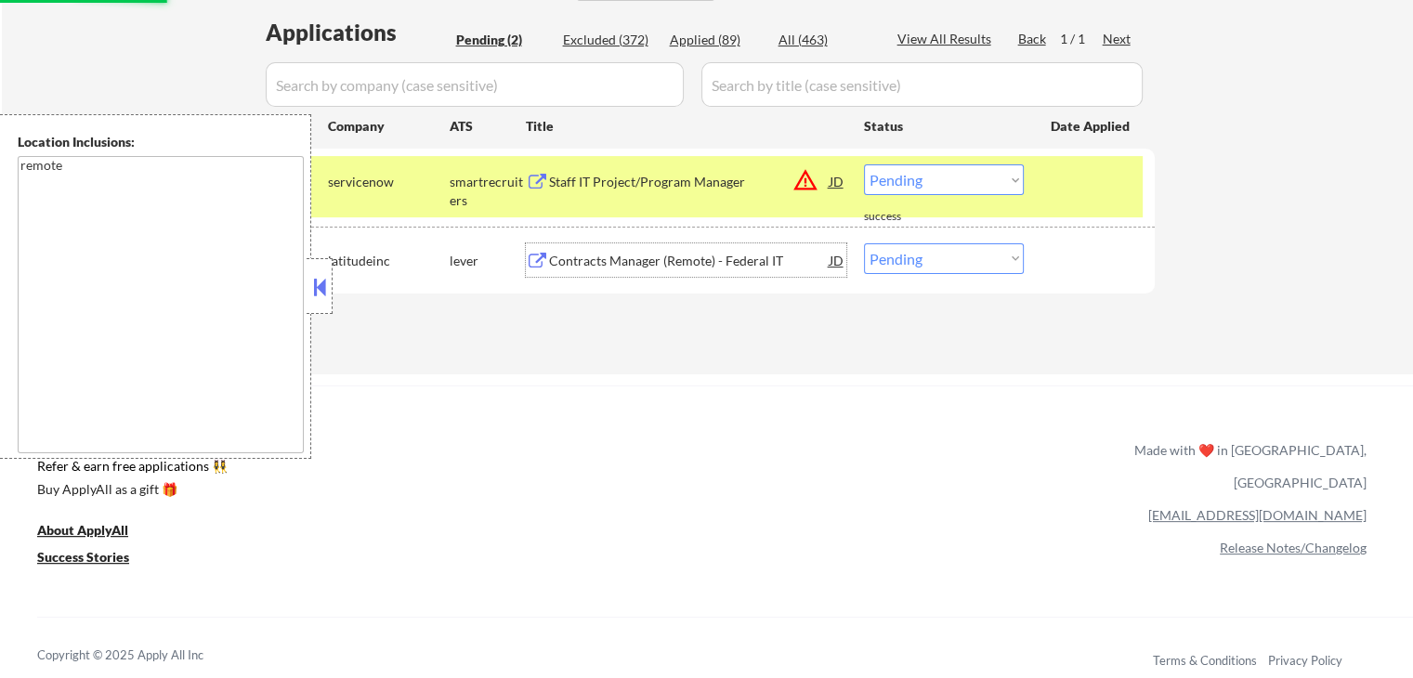
click at [715, 268] on div "Contracts Manager (Remote) - Federal IT" at bounding box center [689, 261] width 281 height 19
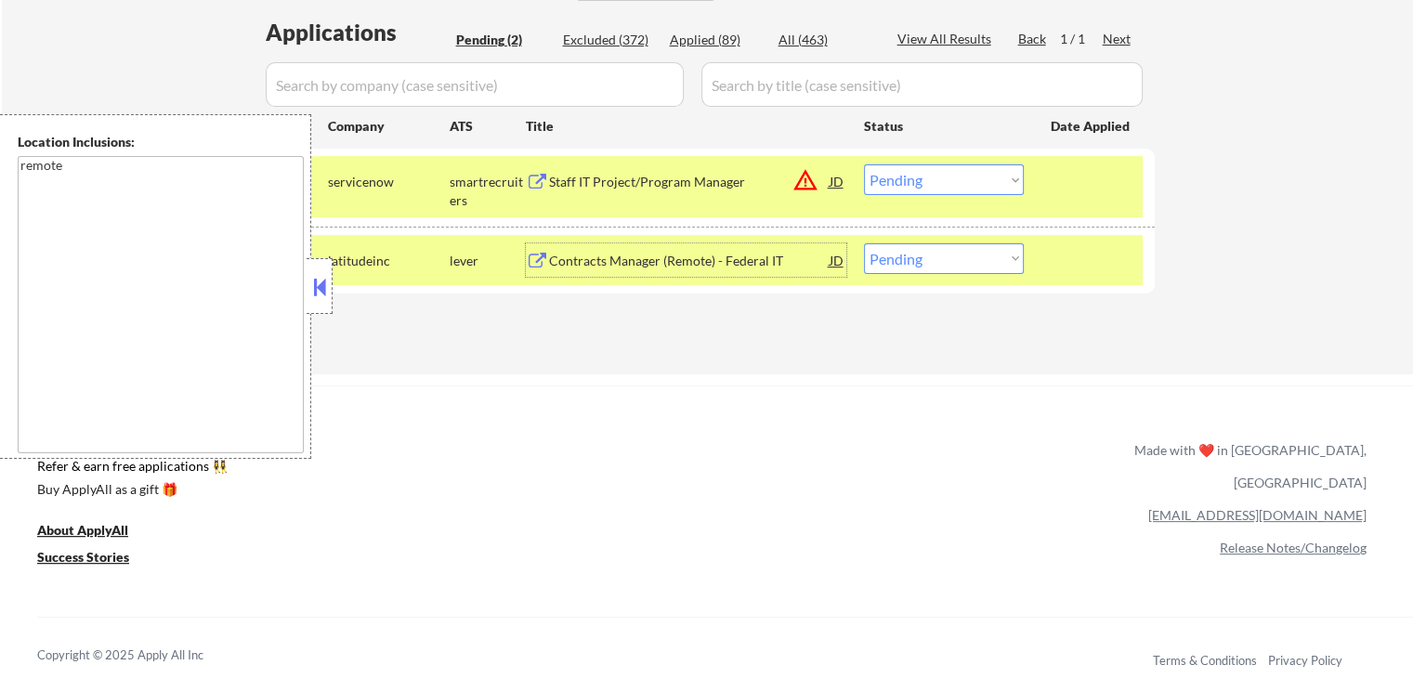
click at [905, 190] on select "Choose an option... Pending Applied Excluded (Questions) Excluded (Expired) Exc…" at bounding box center [944, 179] width 160 height 31
click at [905, 179] on select "Choose an option... Pending Applied Excluded (Questions) Excluded (Expired) Exc…" at bounding box center [944, 179] width 160 height 31
click at [928, 185] on select "Choose an option... Pending Applied Excluded (Questions) Excluded (Expired) Exc…" at bounding box center [944, 179] width 160 height 31
click at [864, 164] on select "Choose an option... Pending Applied Excluded (Questions) Excluded (Expired) Exc…" at bounding box center [944, 179] width 160 height 31
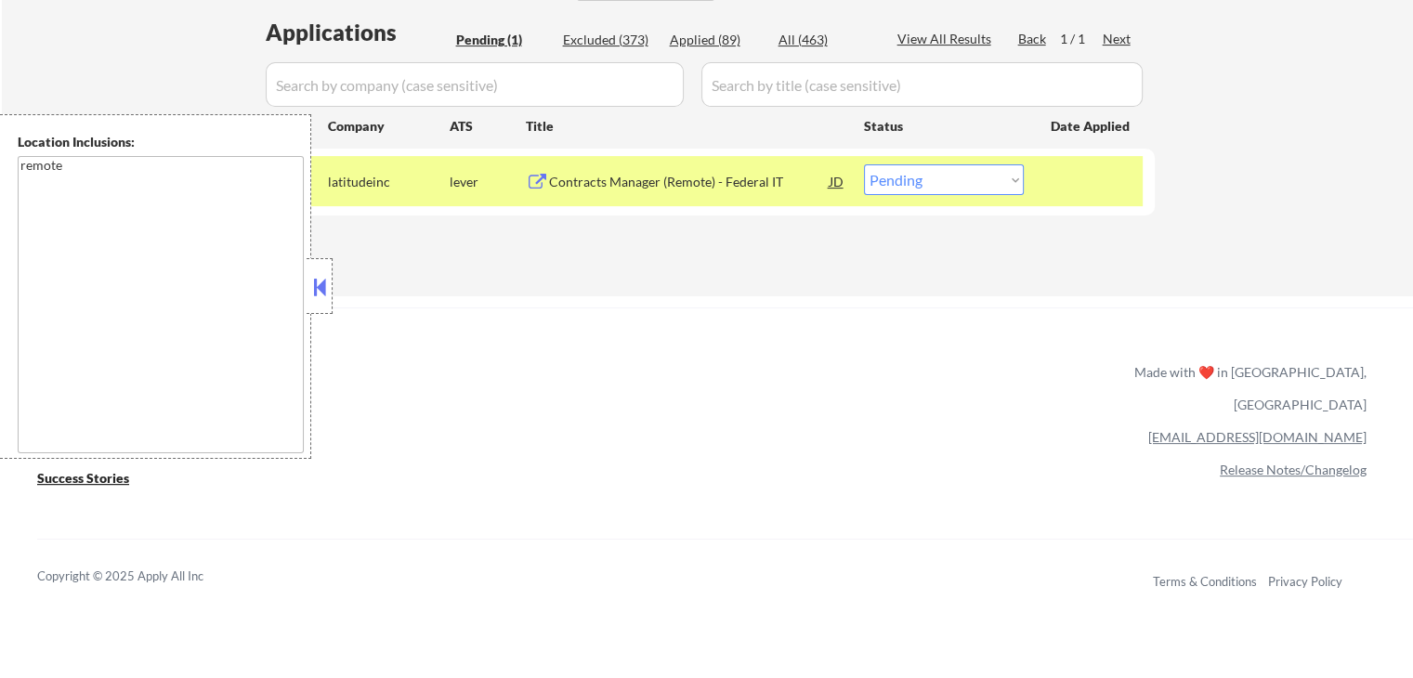
click at [920, 177] on select "Choose an option... Pending Applied Excluded (Questions) Excluded (Expired) Exc…" at bounding box center [944, 179] width 160 height 31
select select ""excluded__bad_match_""
click at [864, 164] on select "Choose an option... Pending Applied Excluded (Questions) Excluded (Expired) Exc…" at bounding box center [944, 179] width 160 height 31
